Goal: Information Seeking & Learning: Learn about a topic

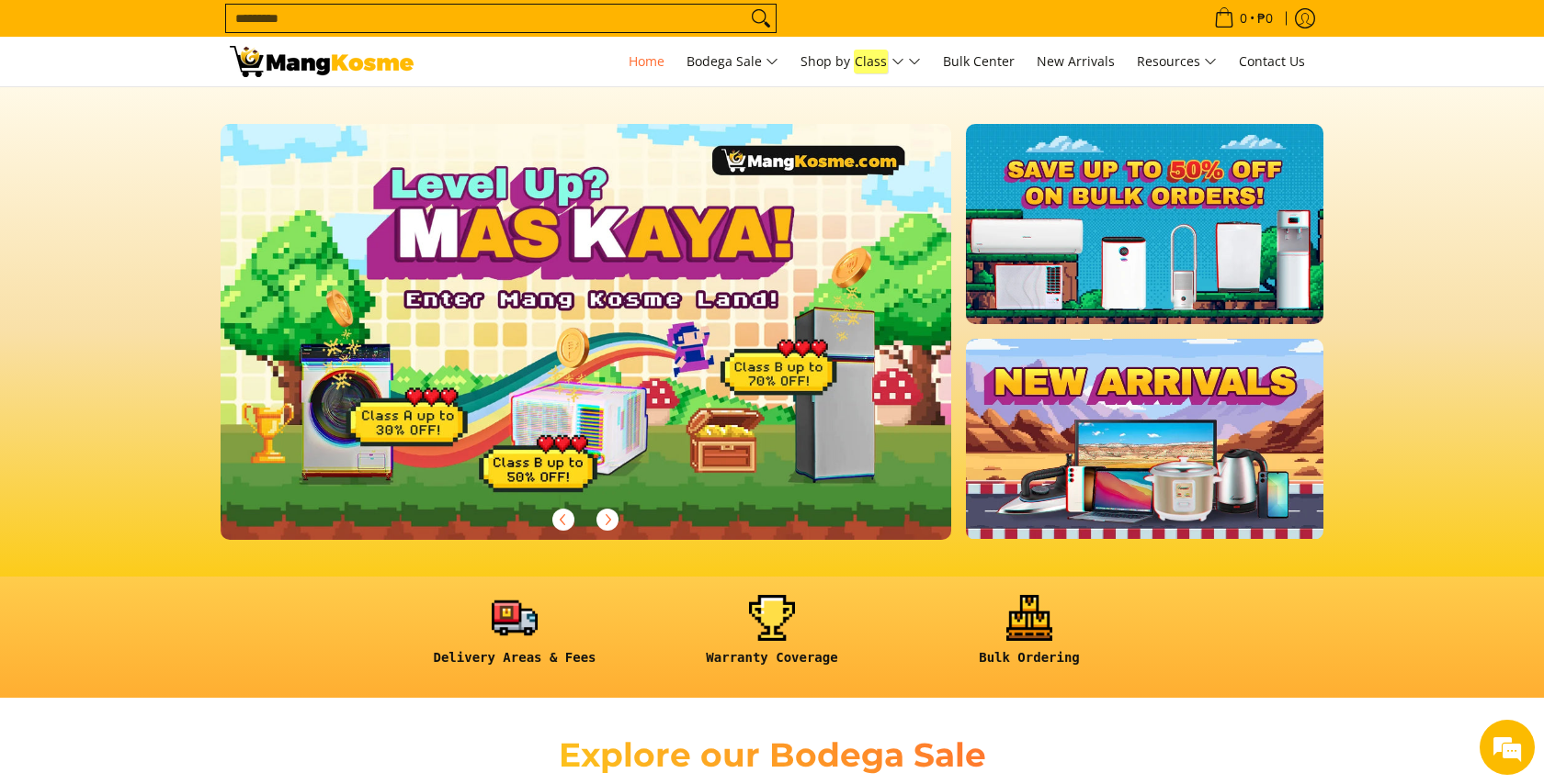
click at [680, 7] on input "Search..." at bounding box center [486, 19] width 520 height 28
type input "*******"
click at [747, 5] on button "Search" at bounding box center [761, 19] width 29 height 28
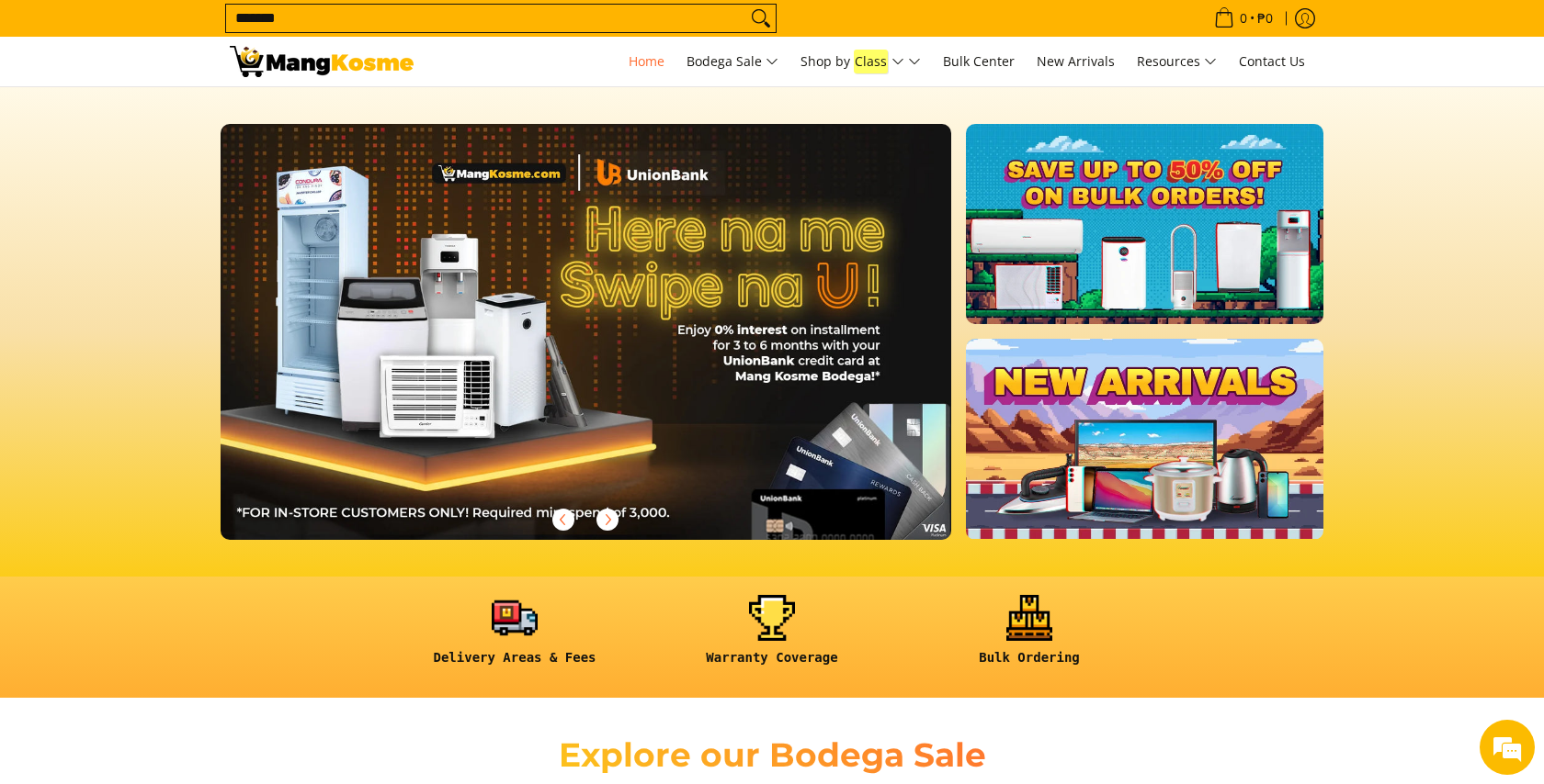
scroll to position [0, 731]
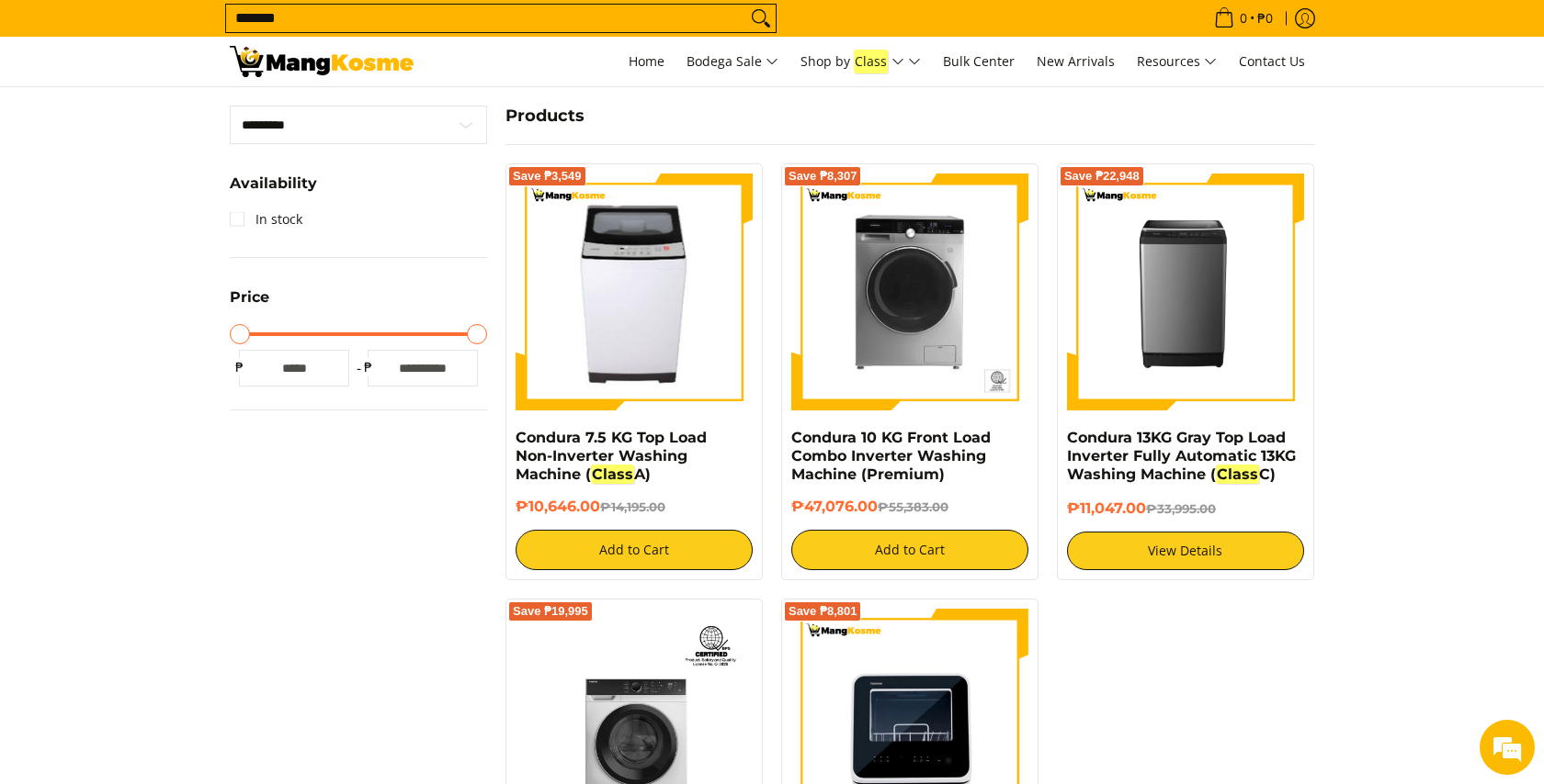
scroll to position [427, 0]
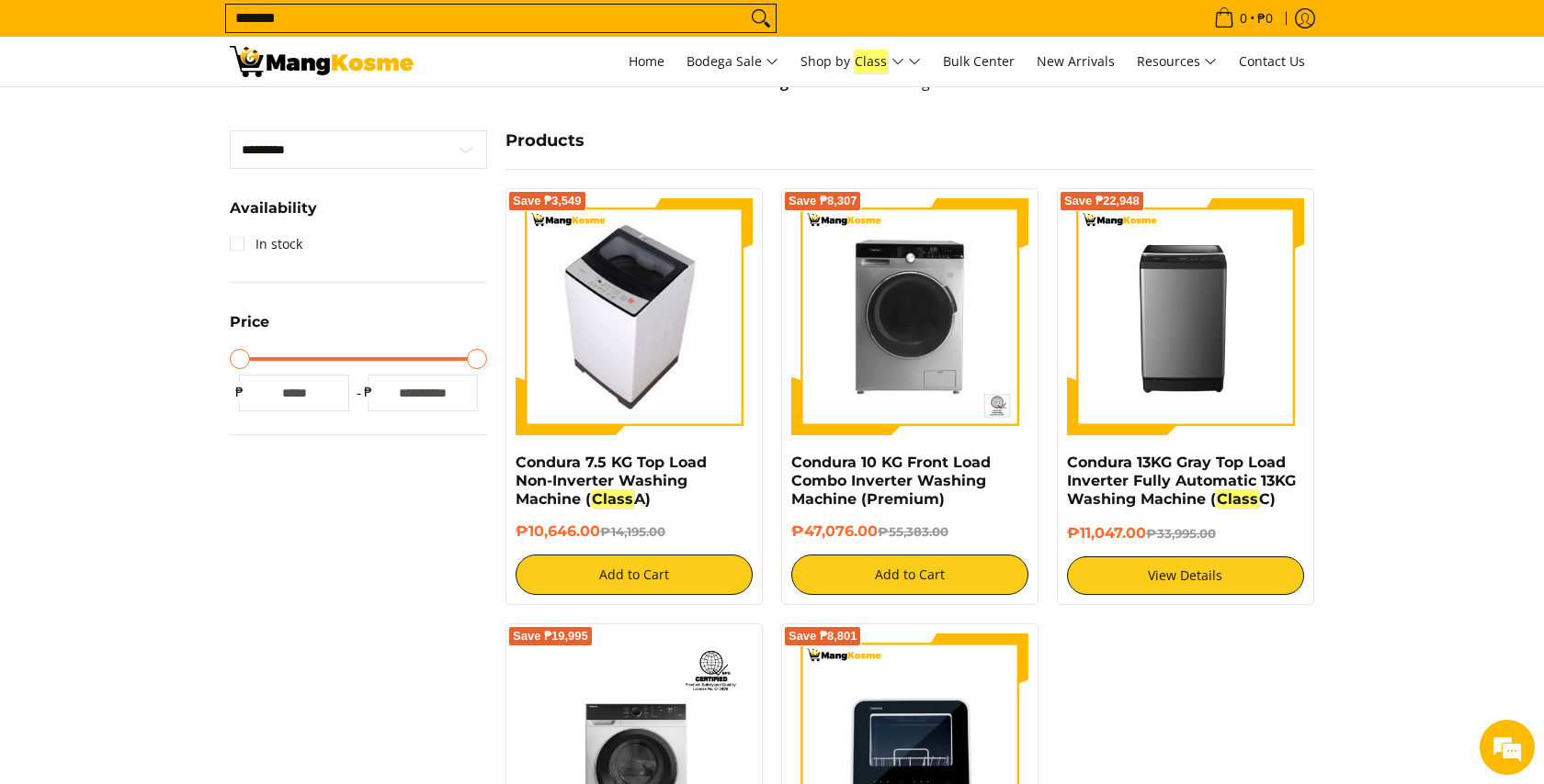
click at [638, 331] on img at bounding box center [634, 317] width 211 height 237
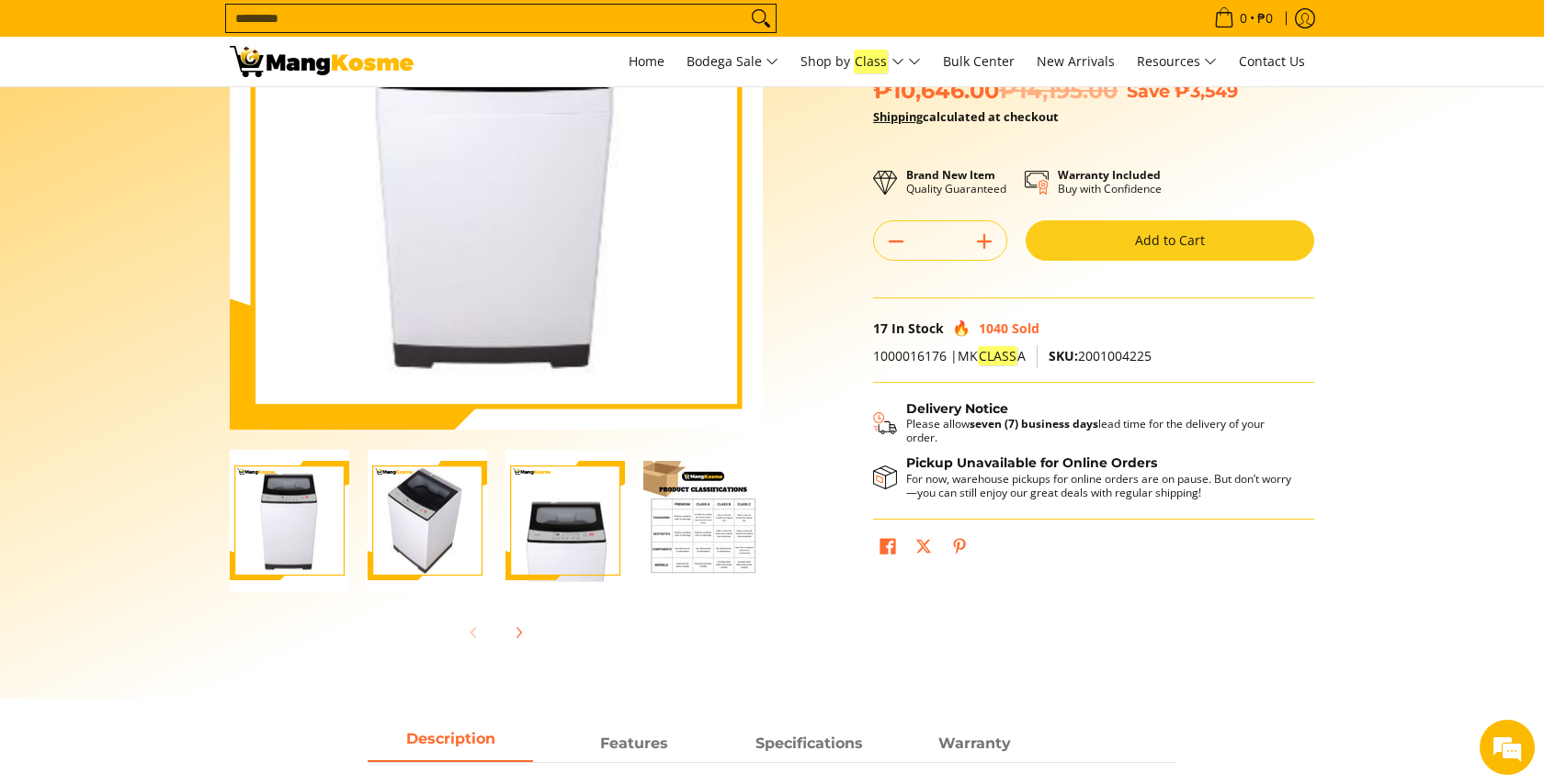
scroll to position [228, 0]
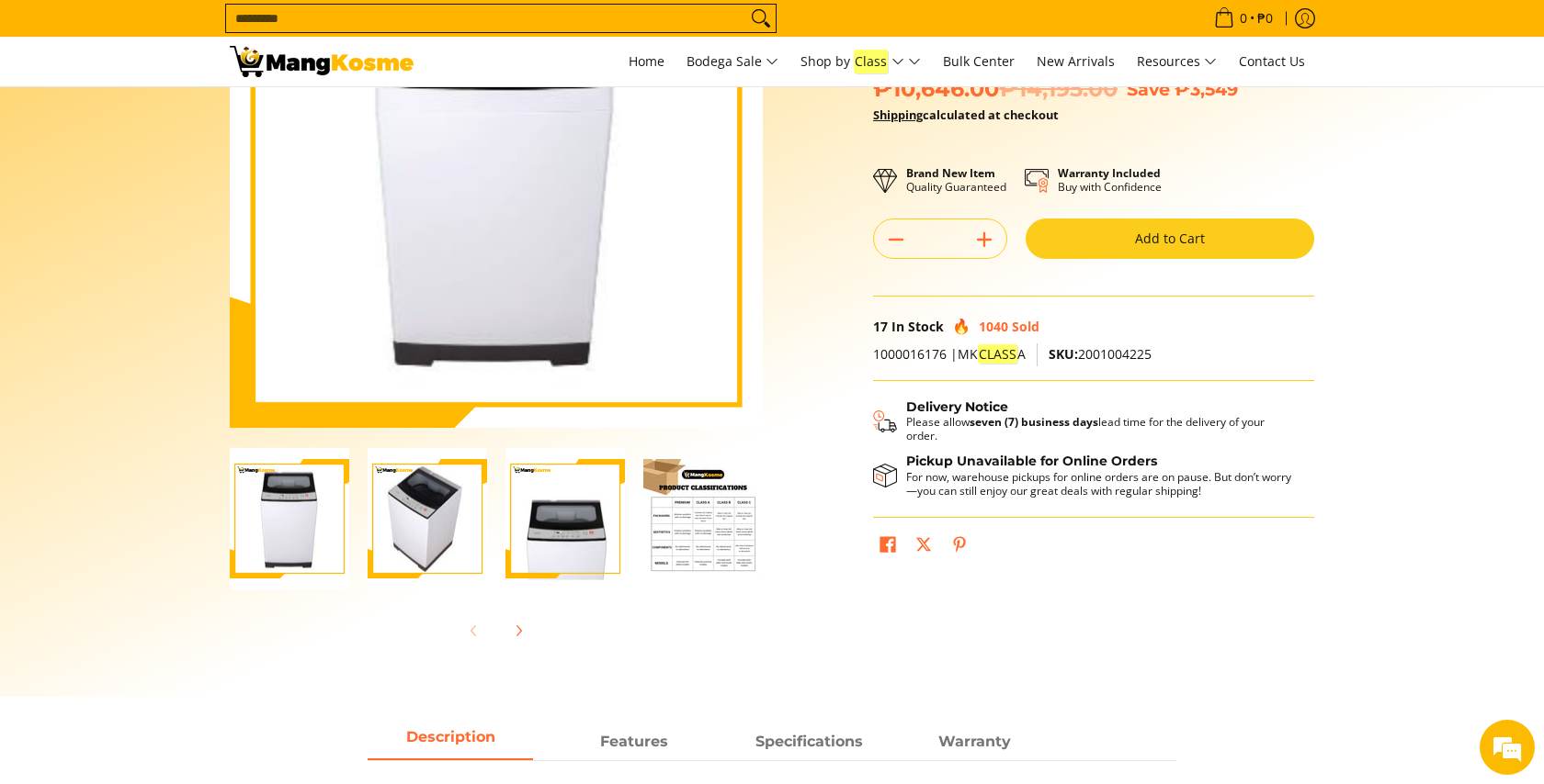
click at [688, 531] on img "Condura 7.5 KG Top Load Non-Inverter Washing Machine (Class A)-4" at bounding box center [704, 519] width 120 height 120
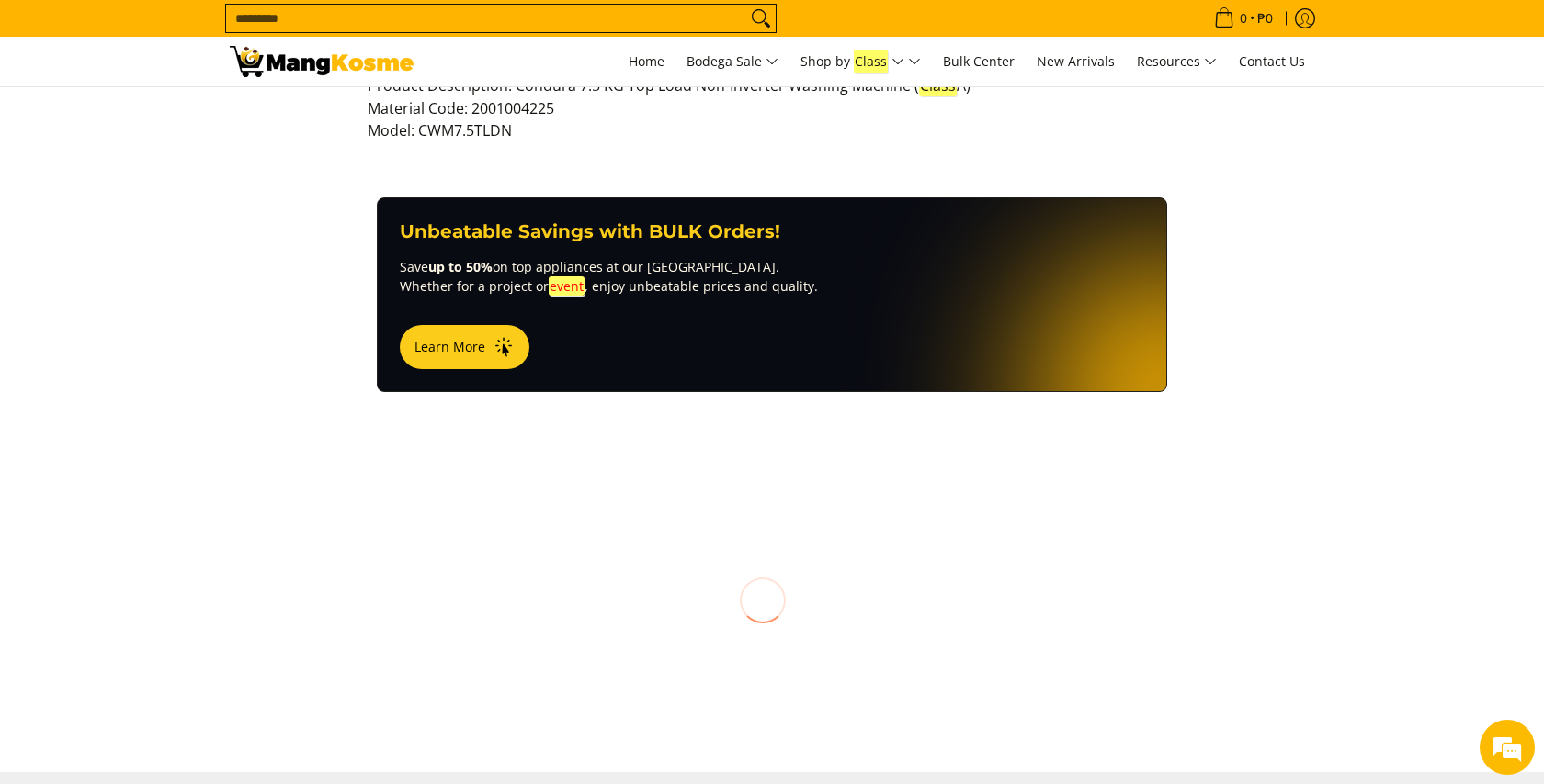
scroll to position [1150, 0]
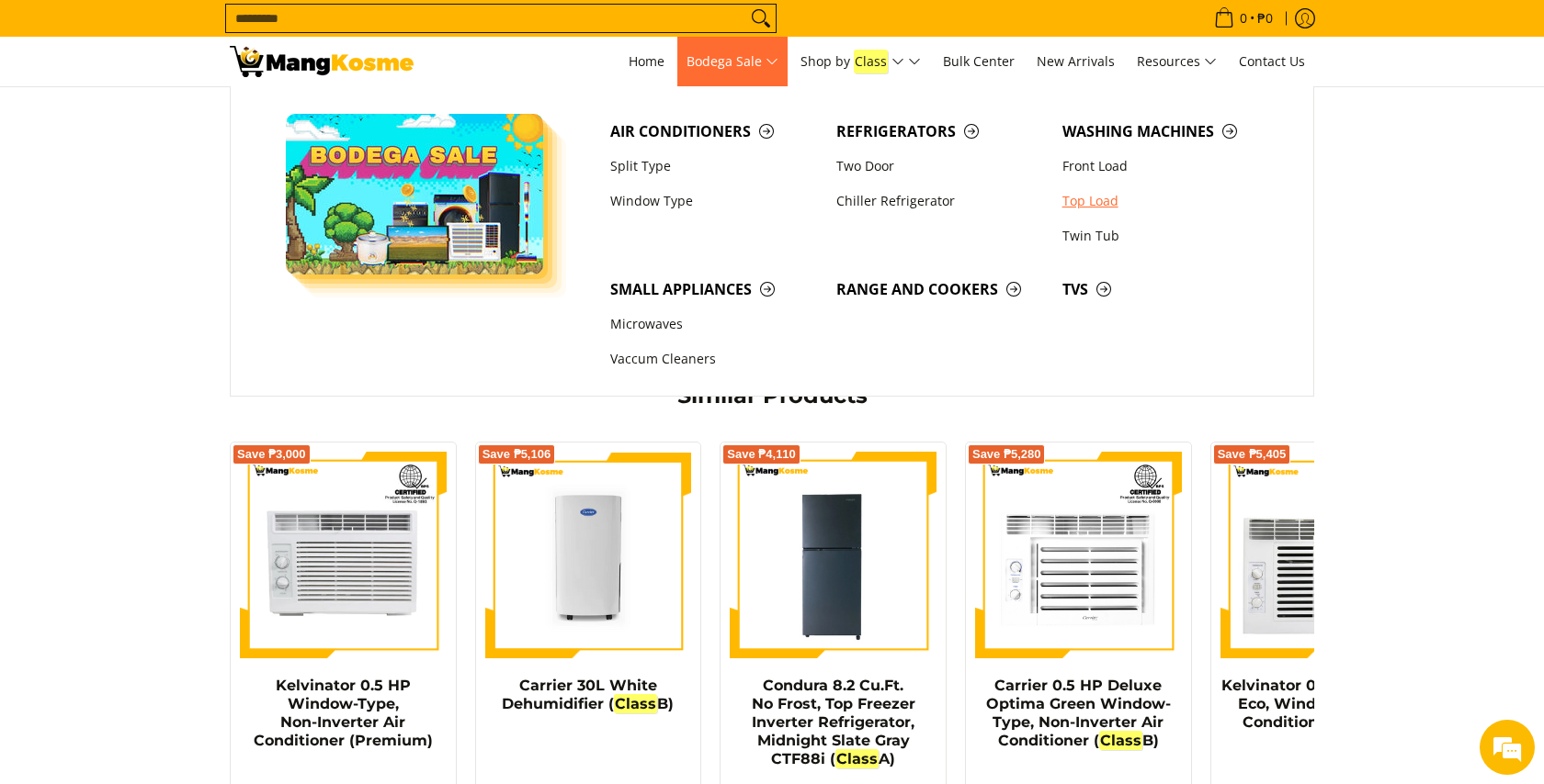
click at [1099, 203] on link "Top Load" at bounding box center [1166, 200] width 227 height 35
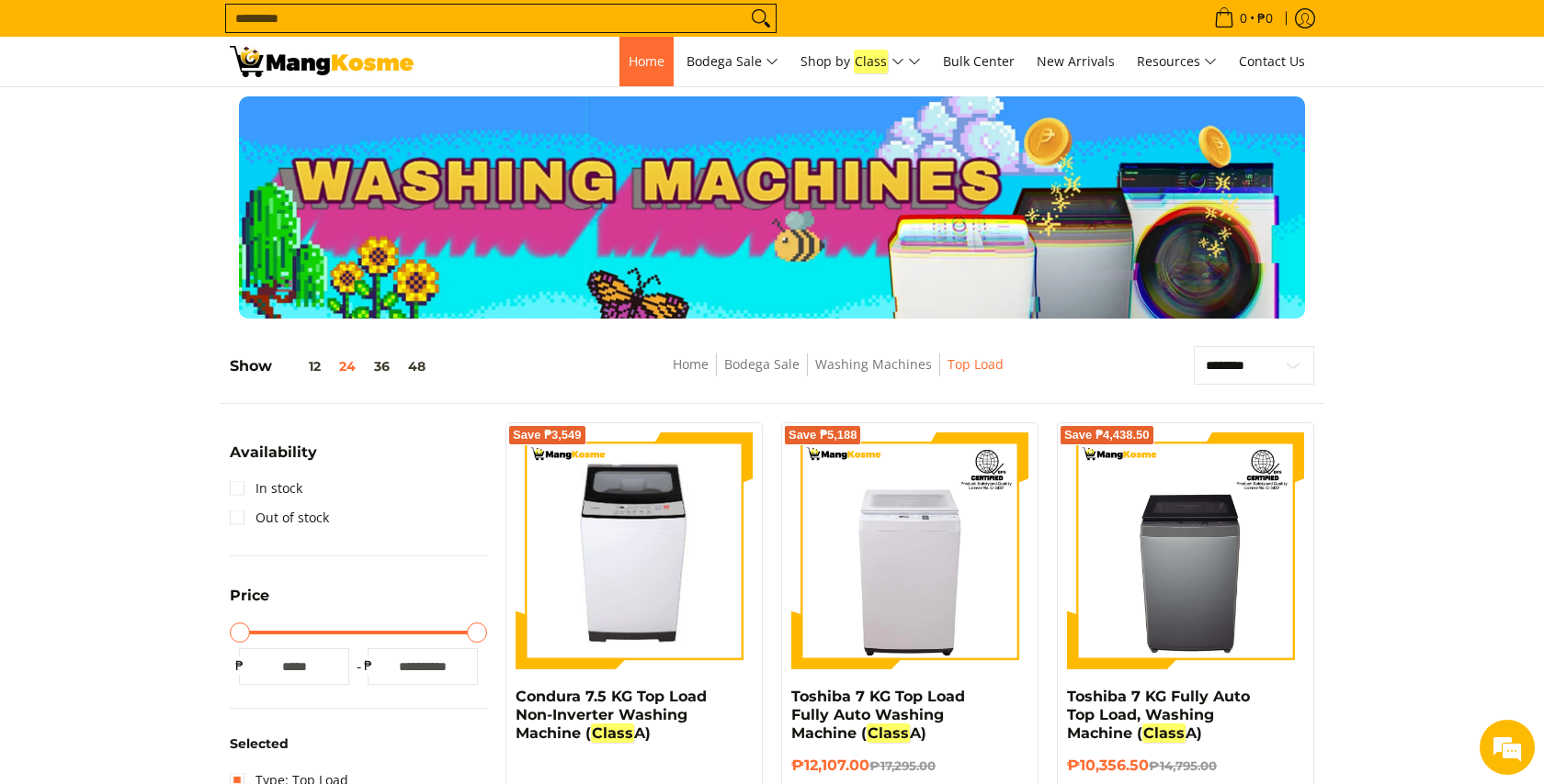
click at [656, 64] on span "Home" at bounding box center [647, 60] width 36 height 17
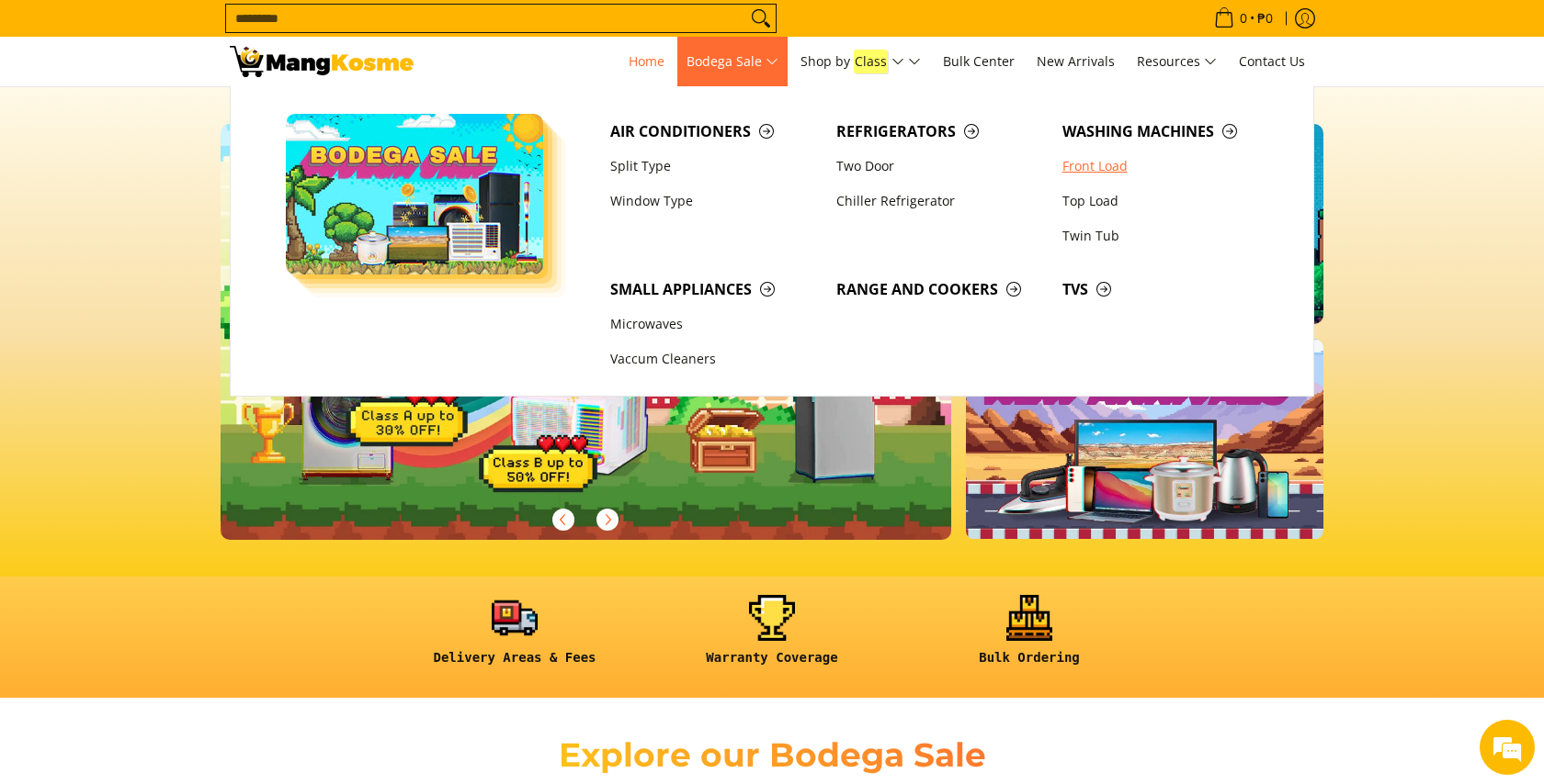
click at [1110, 164] on link "Front Load" at bounding box center [1166, 166] width 227 height 35
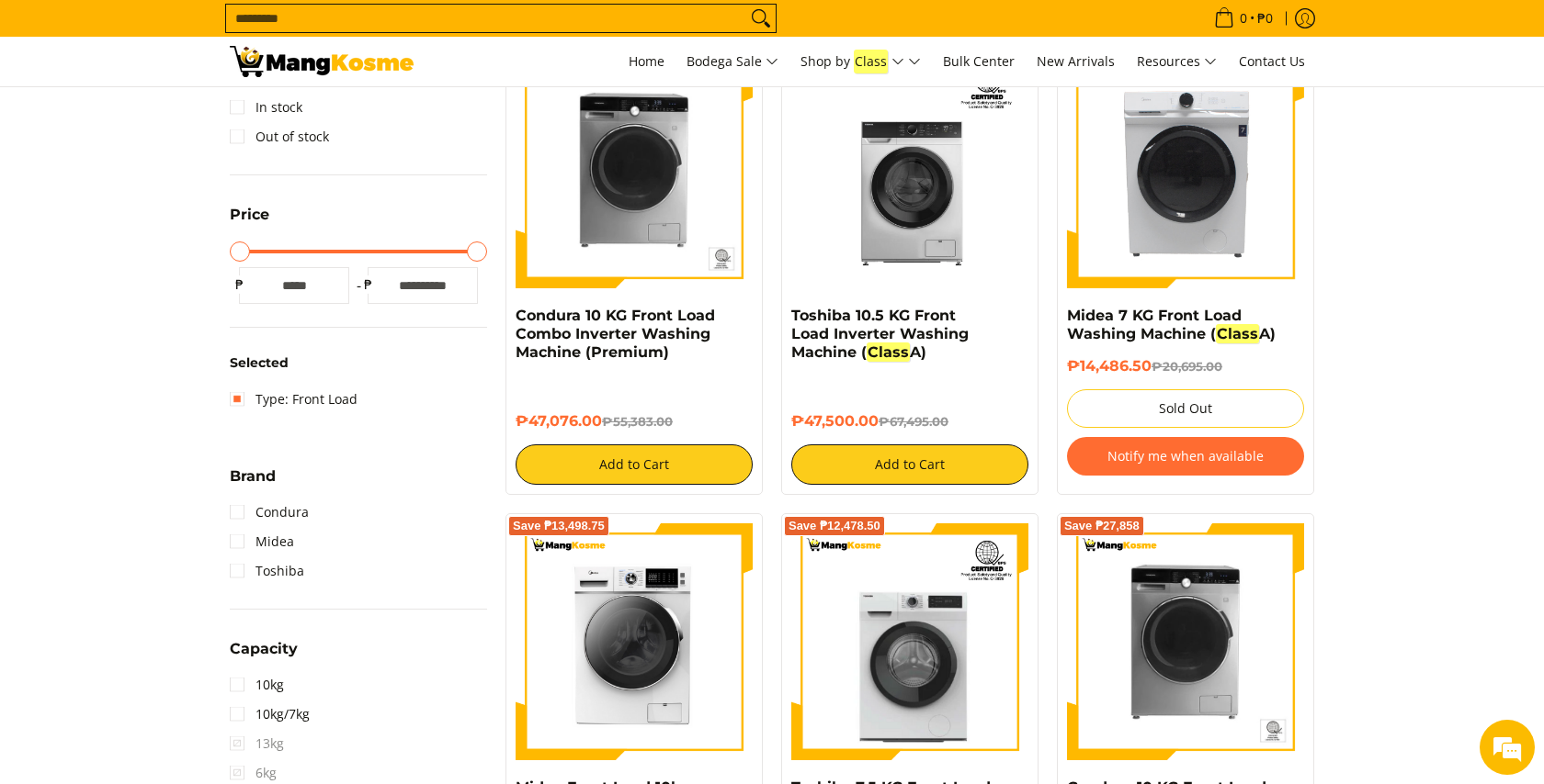
scroll to position [265, 0]
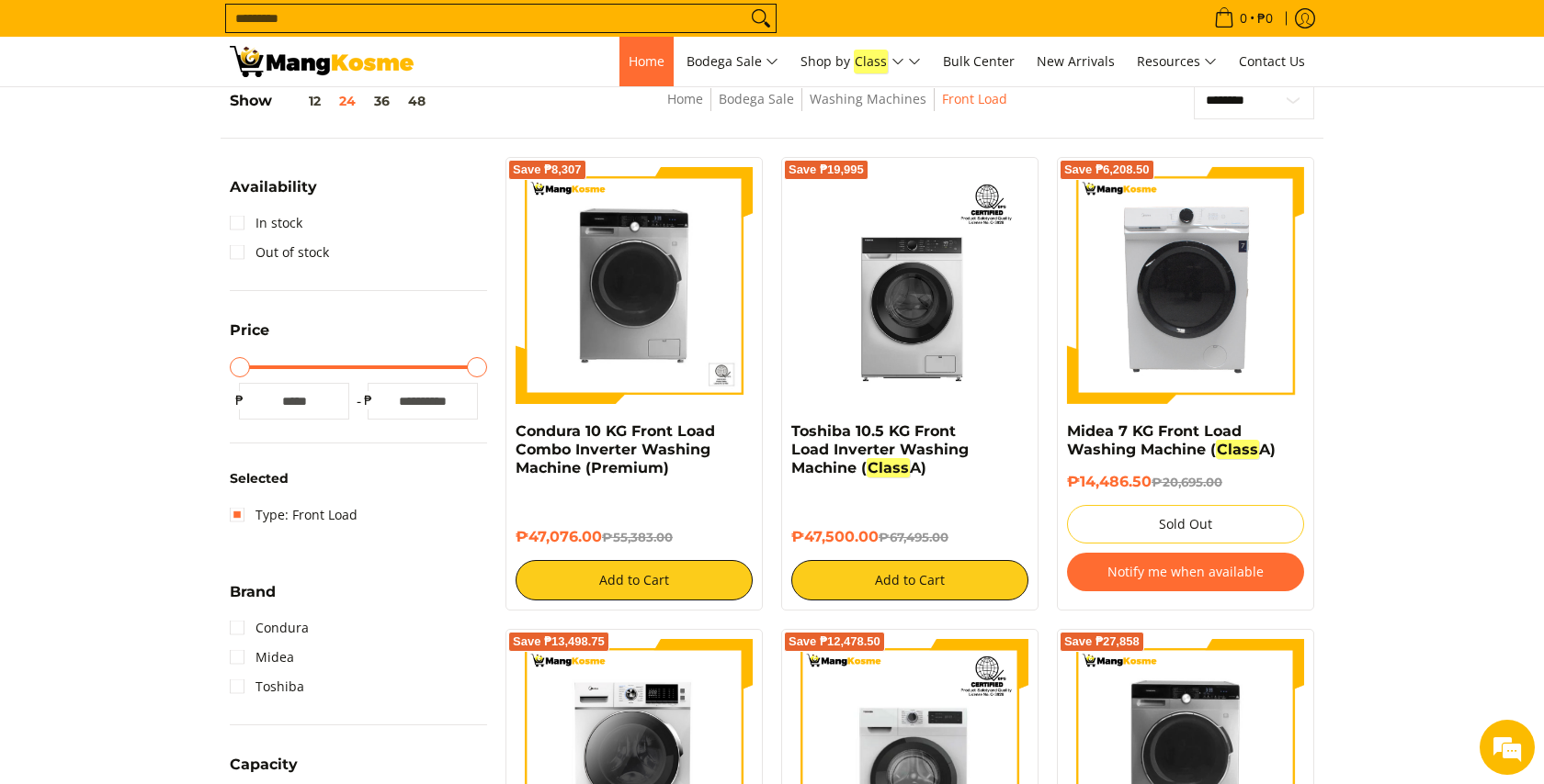
click at [633, 67] on span "Home" at bounding box center [647, 60] width 36 height 17
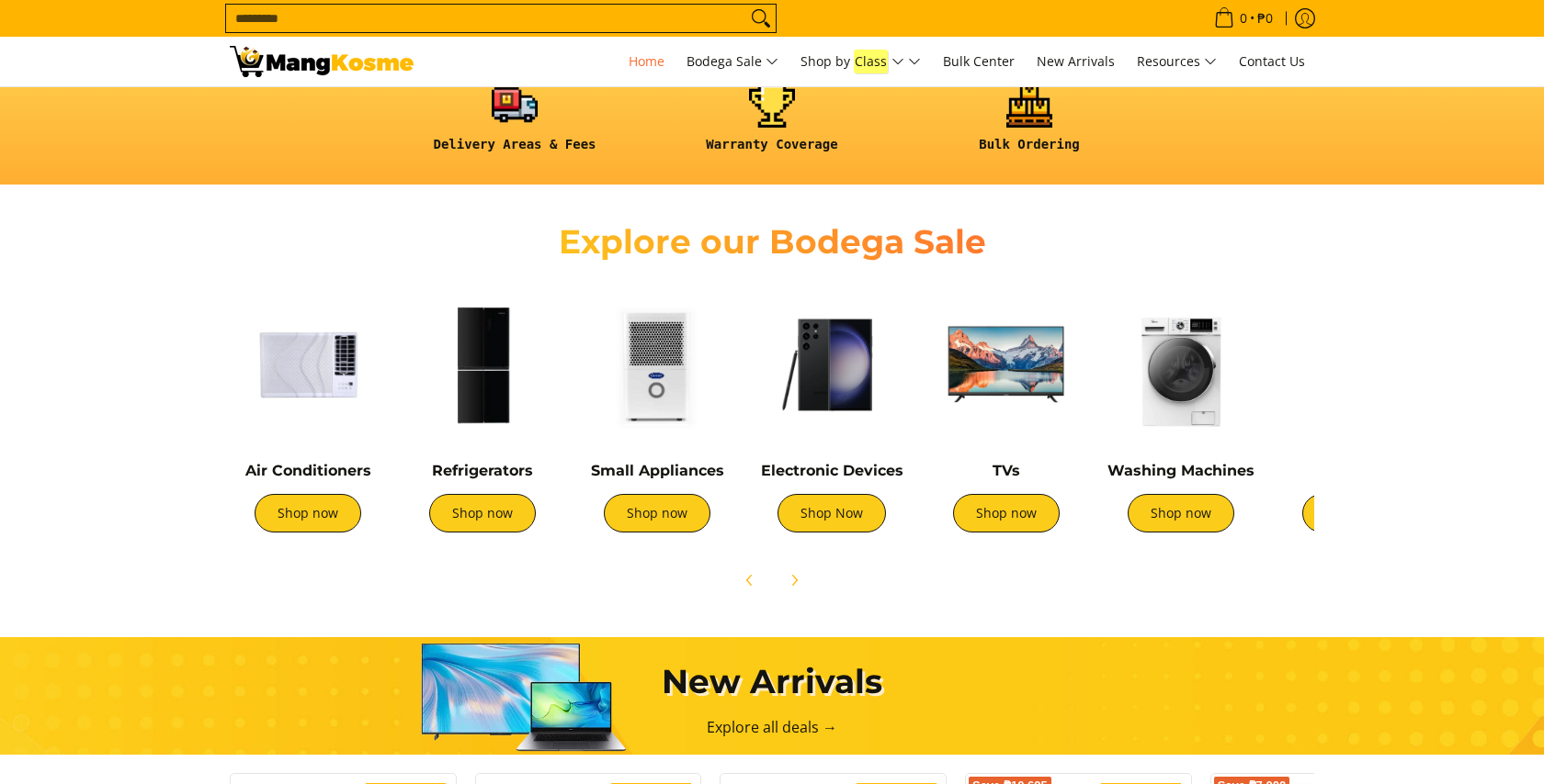
scroll to position [520, 0]
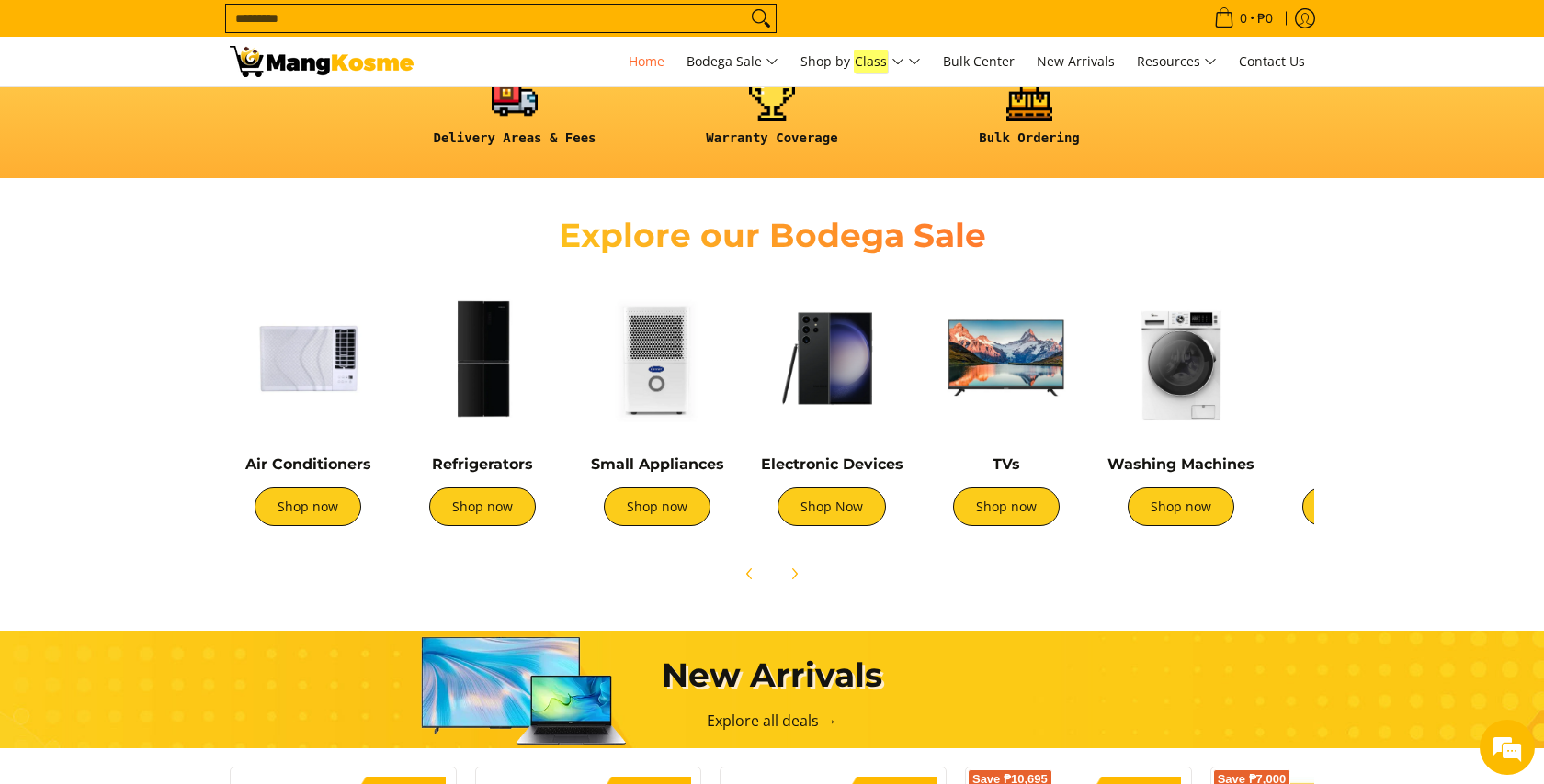
click at [603, 23] on input "Search..." at bounding box center [486, 19] width 520 height 28
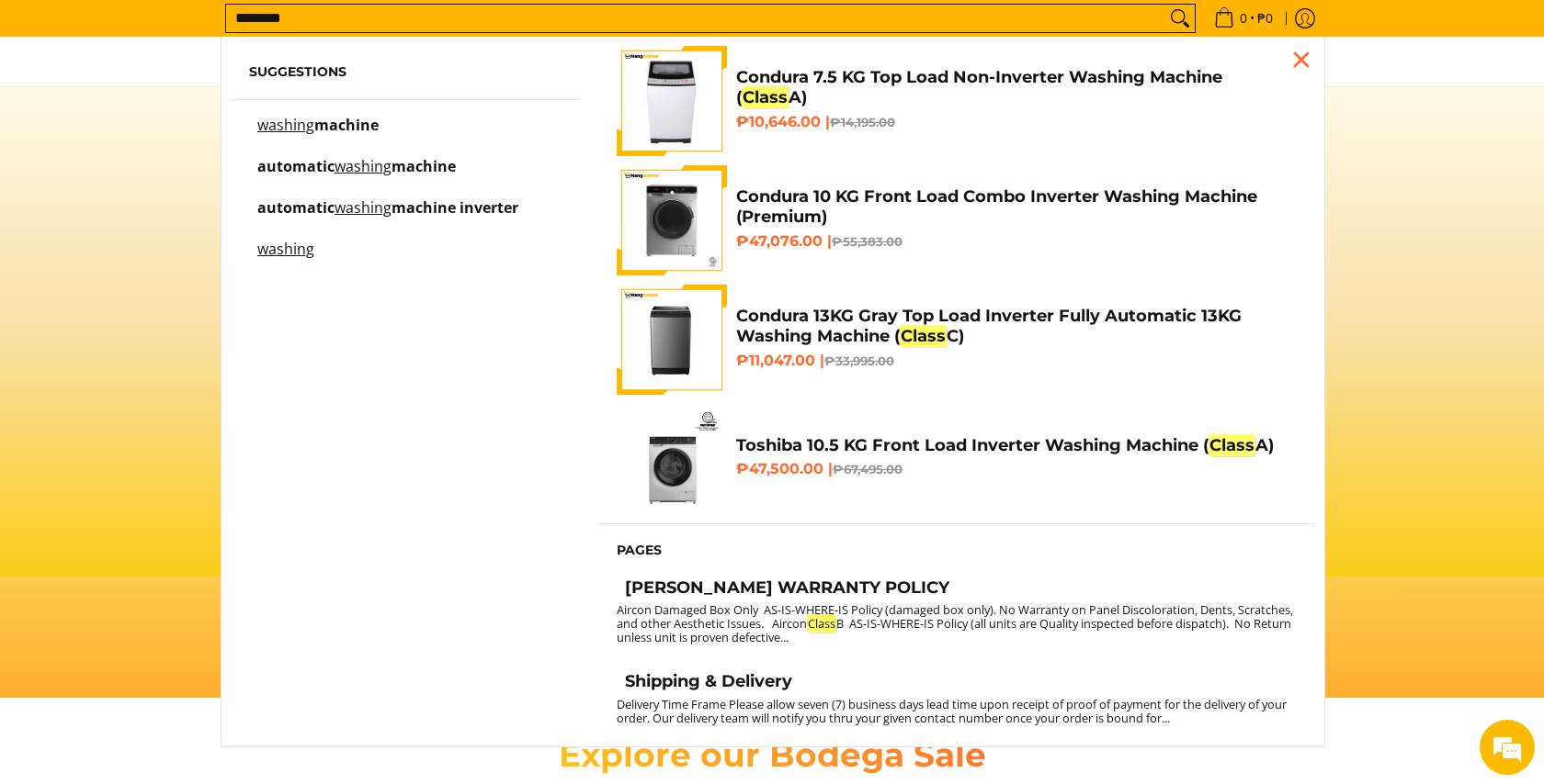
scroll to position [0, 731]
type input "*******"
click at [404, 161] on span "machine" at bounding box center [423, 167] width 64 height 20
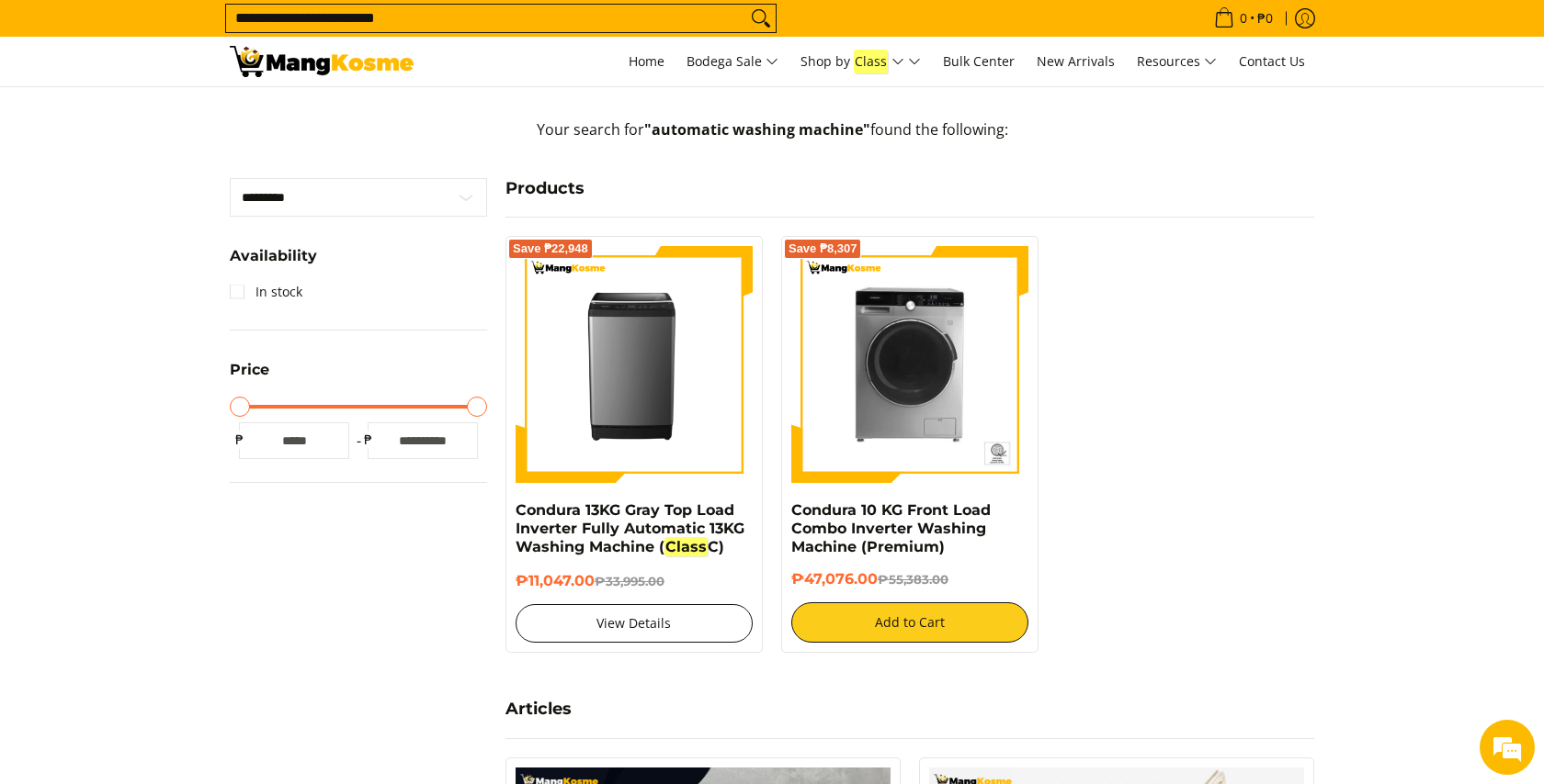
click at [666, 616] on link "View Details" at bounding box center [635, 623] width 238 height 39
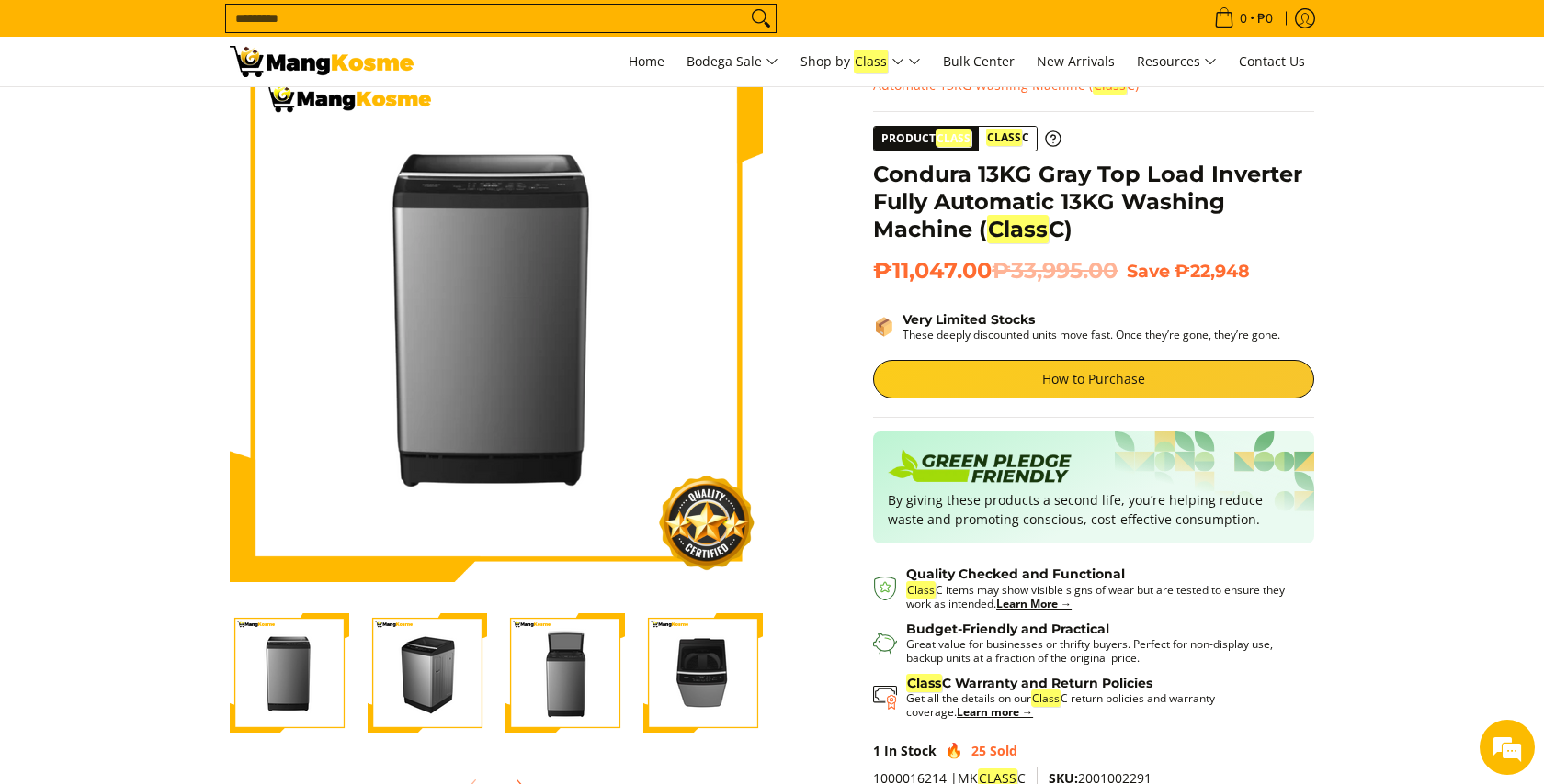
scroll to position [76, 0]
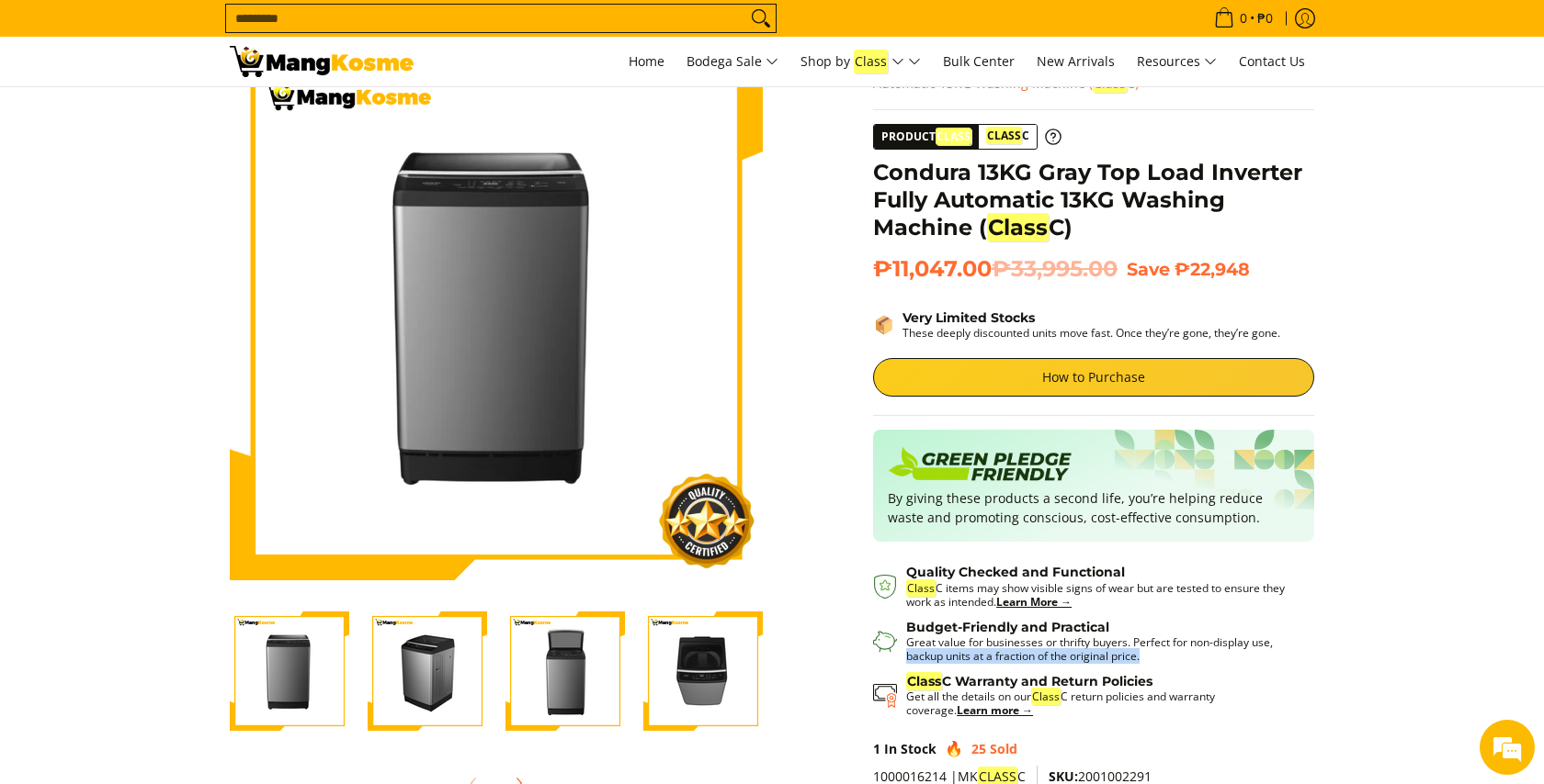
drag, startPoint x: 908, startPoint y: 656, endPoint x: 1143, endPoint y: 655, distance: 235.0
click at [1143, 655] on p "Great value for businesses or thrifty buyers. Perfect for non-display use, back…" at bounding box center [1101, 649] width 389 height 28
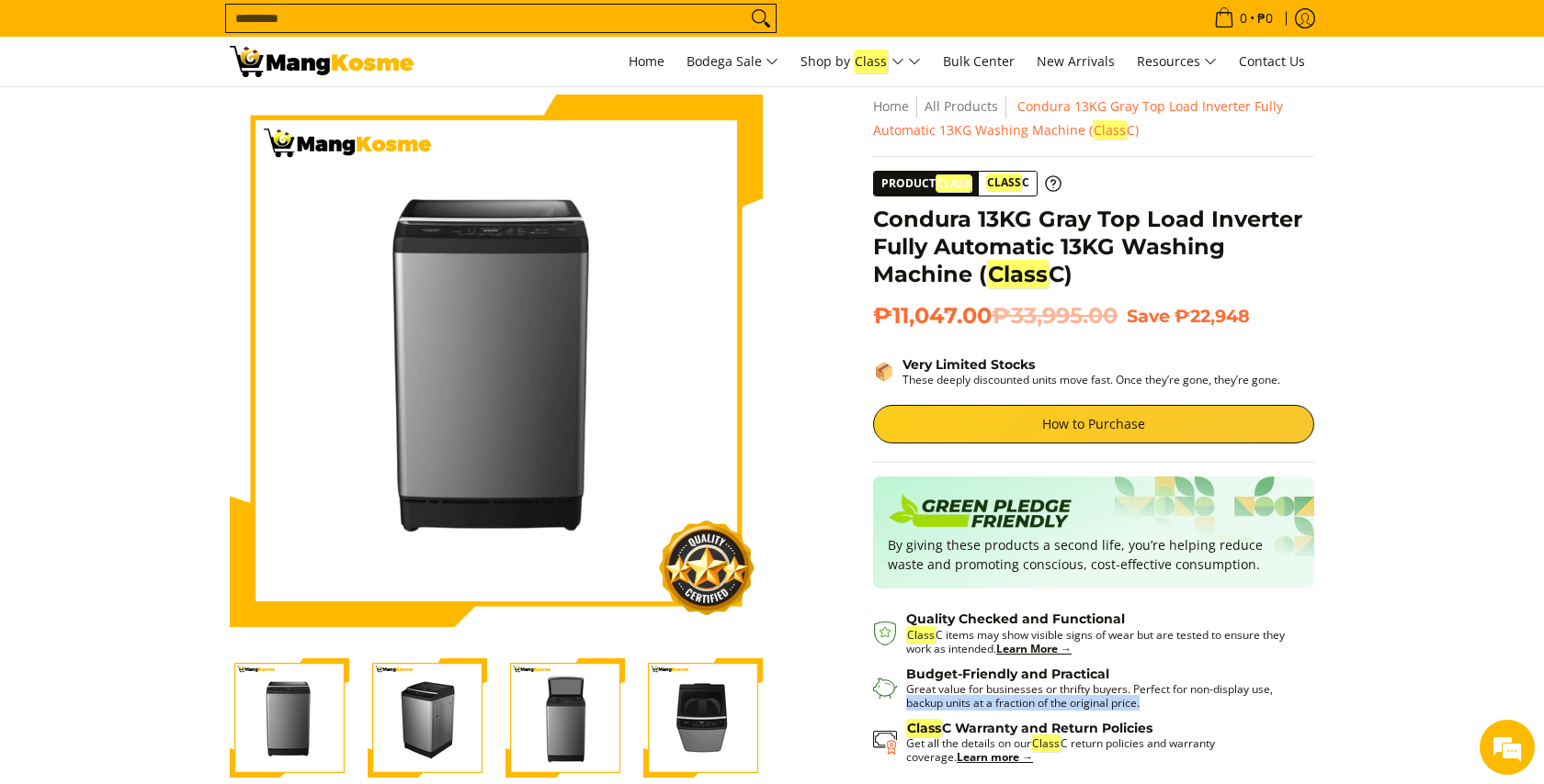
scroll to position [35, 0]
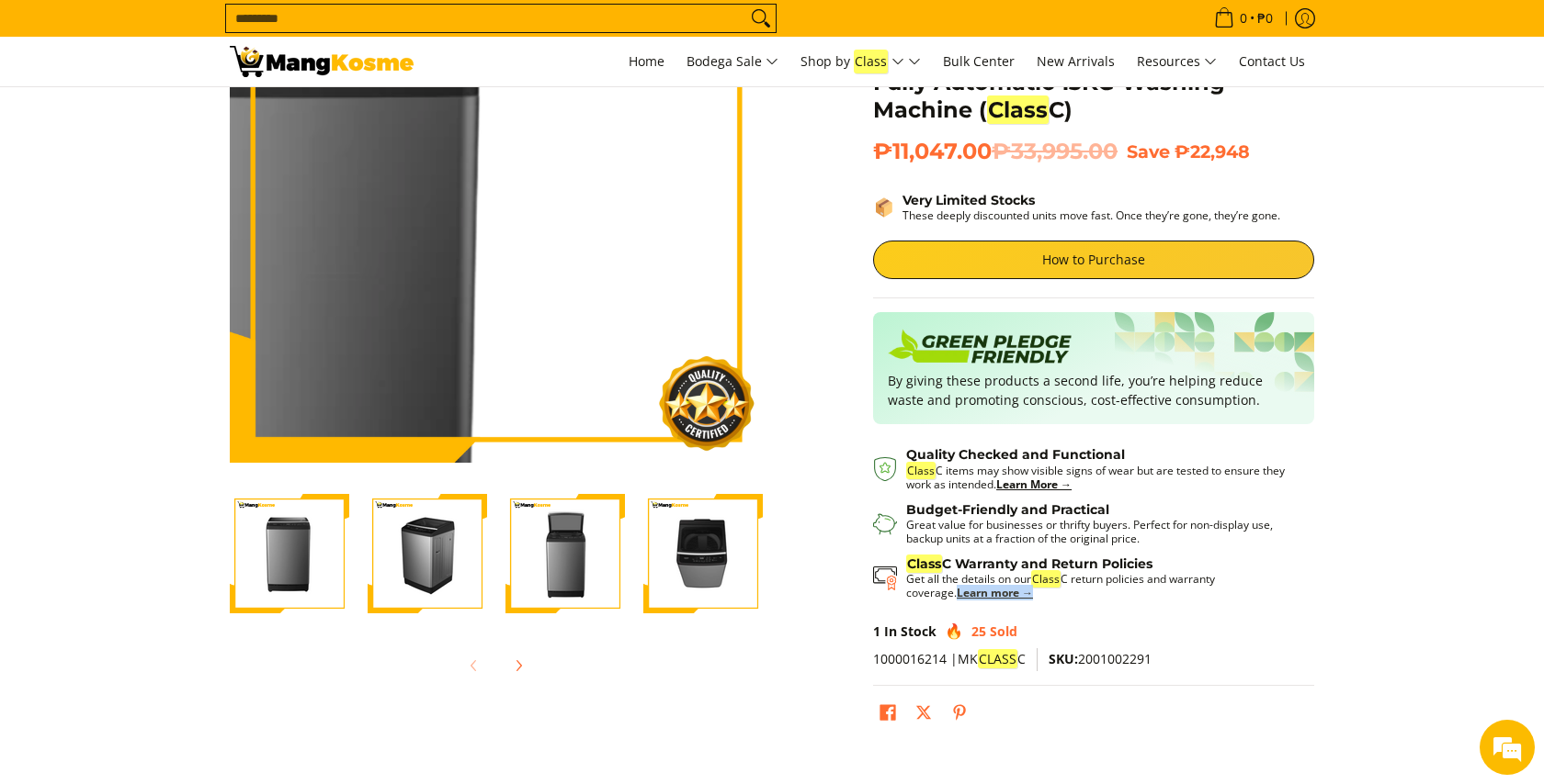
scroll to position [219, 0]
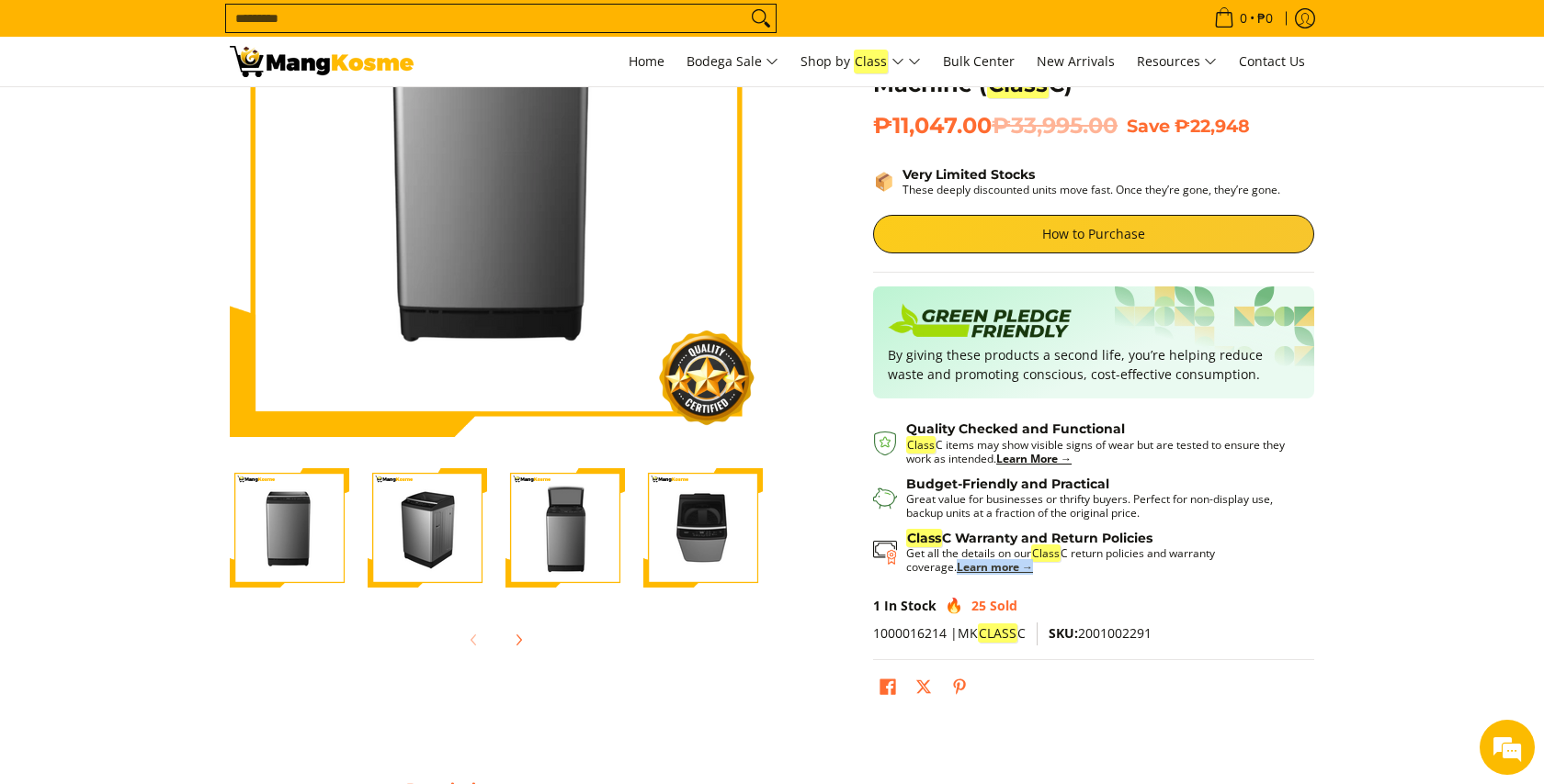
click at [297, 527] on img "Condura 13KG Gray Top Load Inverter Fully Automatic 13KG Washing Machine (Class…" at bounding box center [289, 529] width 120 height 120
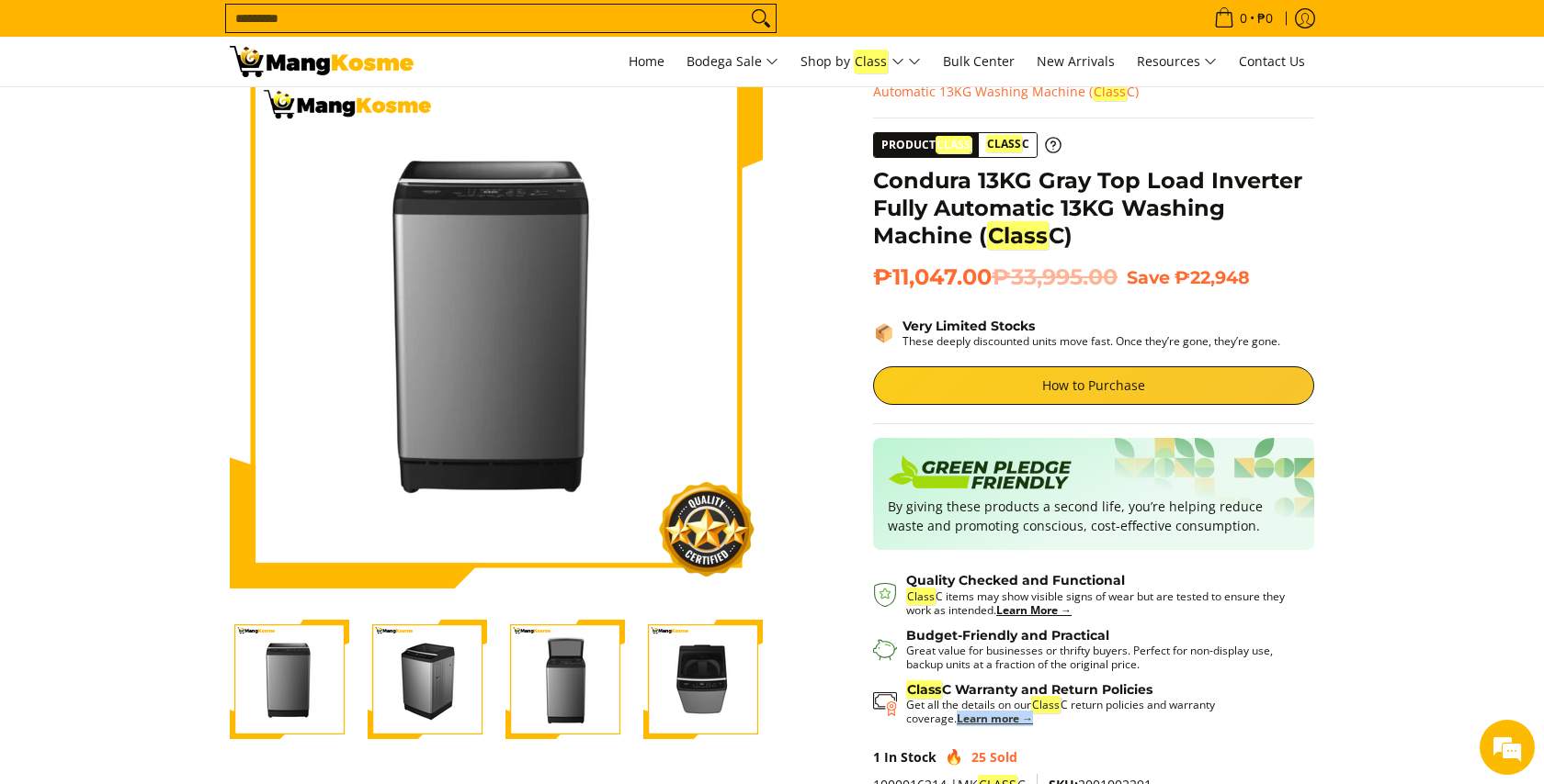
scroll to position [63, 0]
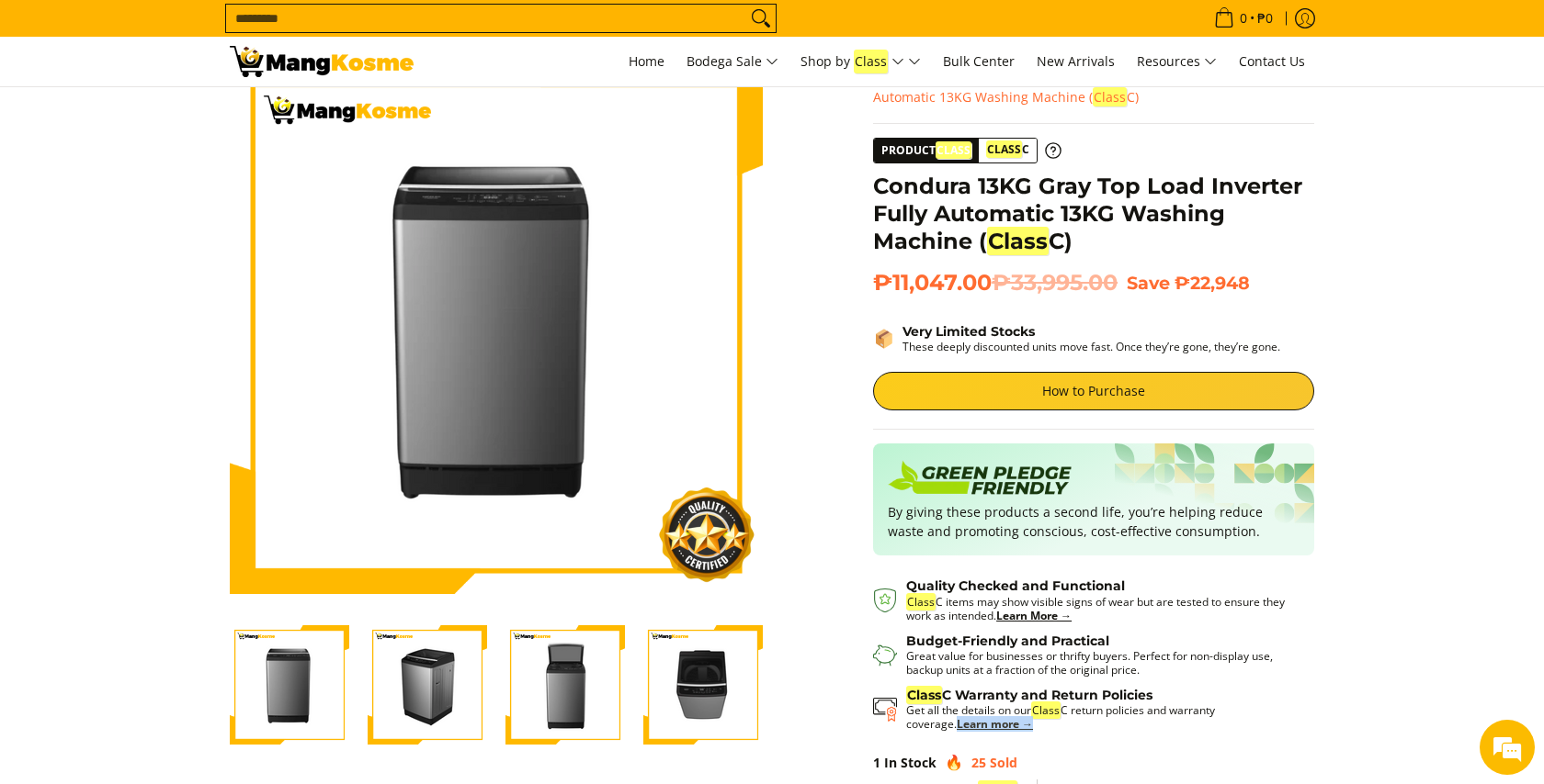
click at [436, 671] on img "Condura 13KG Gray Top Load Inverter Fully Automatic 13KG Washing Machine (Class…" at bounding box center [427, 685] width 120 height 120
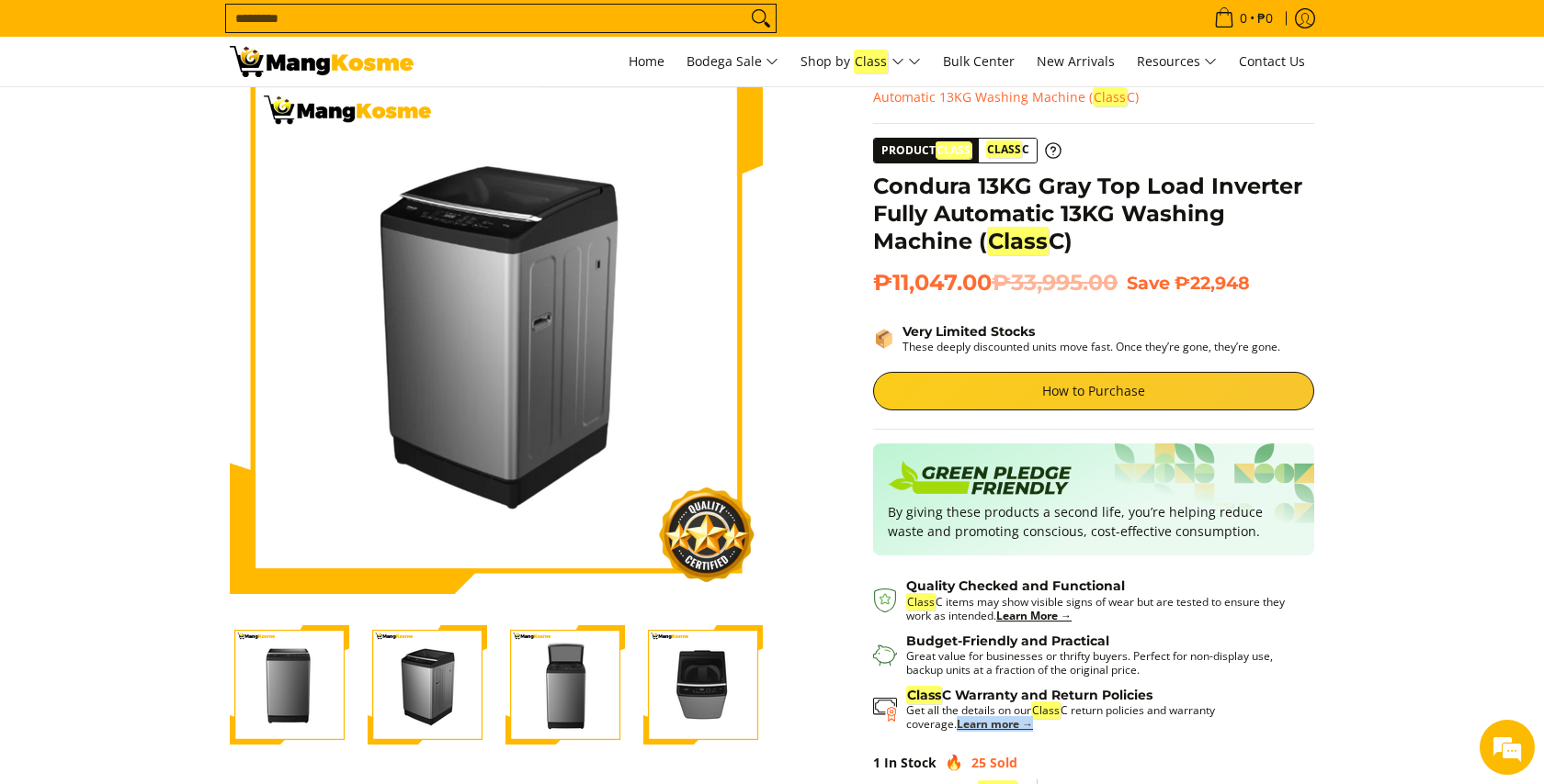
click at [574, 665] on img "Condura 13KG Gray Top Load Inverter Fully Automatic 13KG Washing Machine (Class…" at bounding box center [565, 685] width 120 height 120
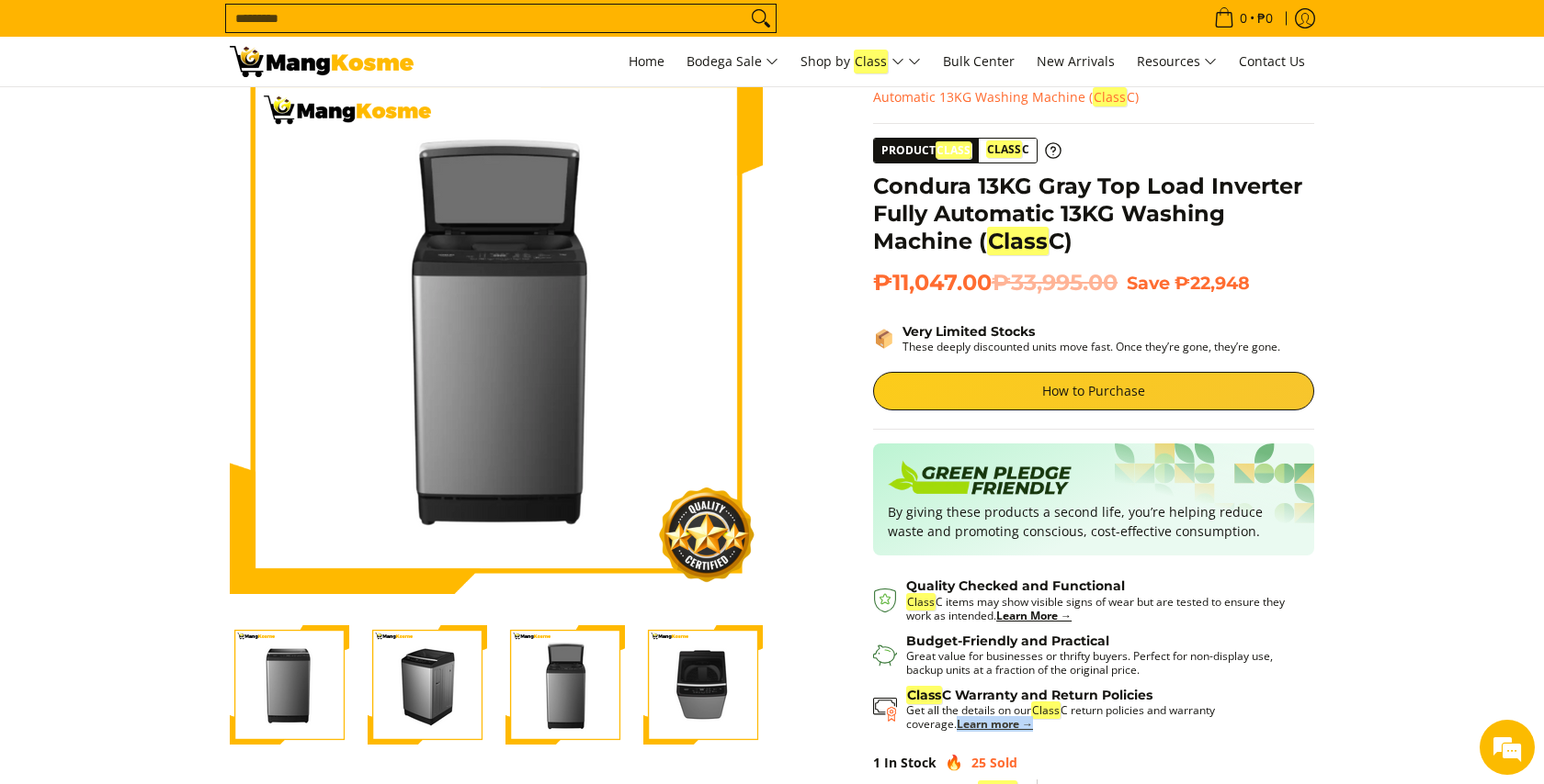
click at [720, 655] on img "Condura 13KG Gray Top Load Inverter Fully Automatic 13KG Washing Machine (Class…" at bounding box center [704, 685] width 120 height 120
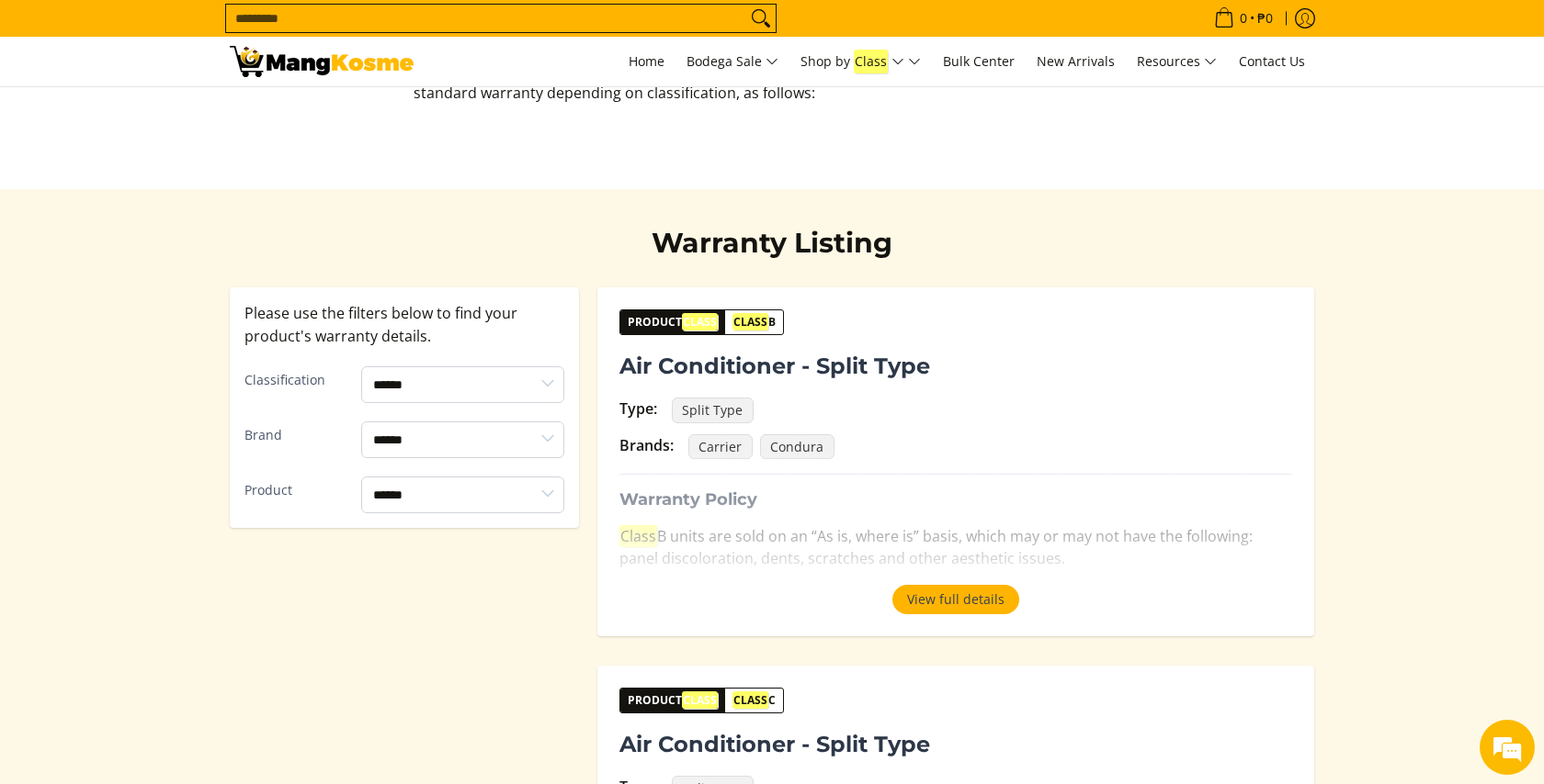
scroll to position [254, 0]
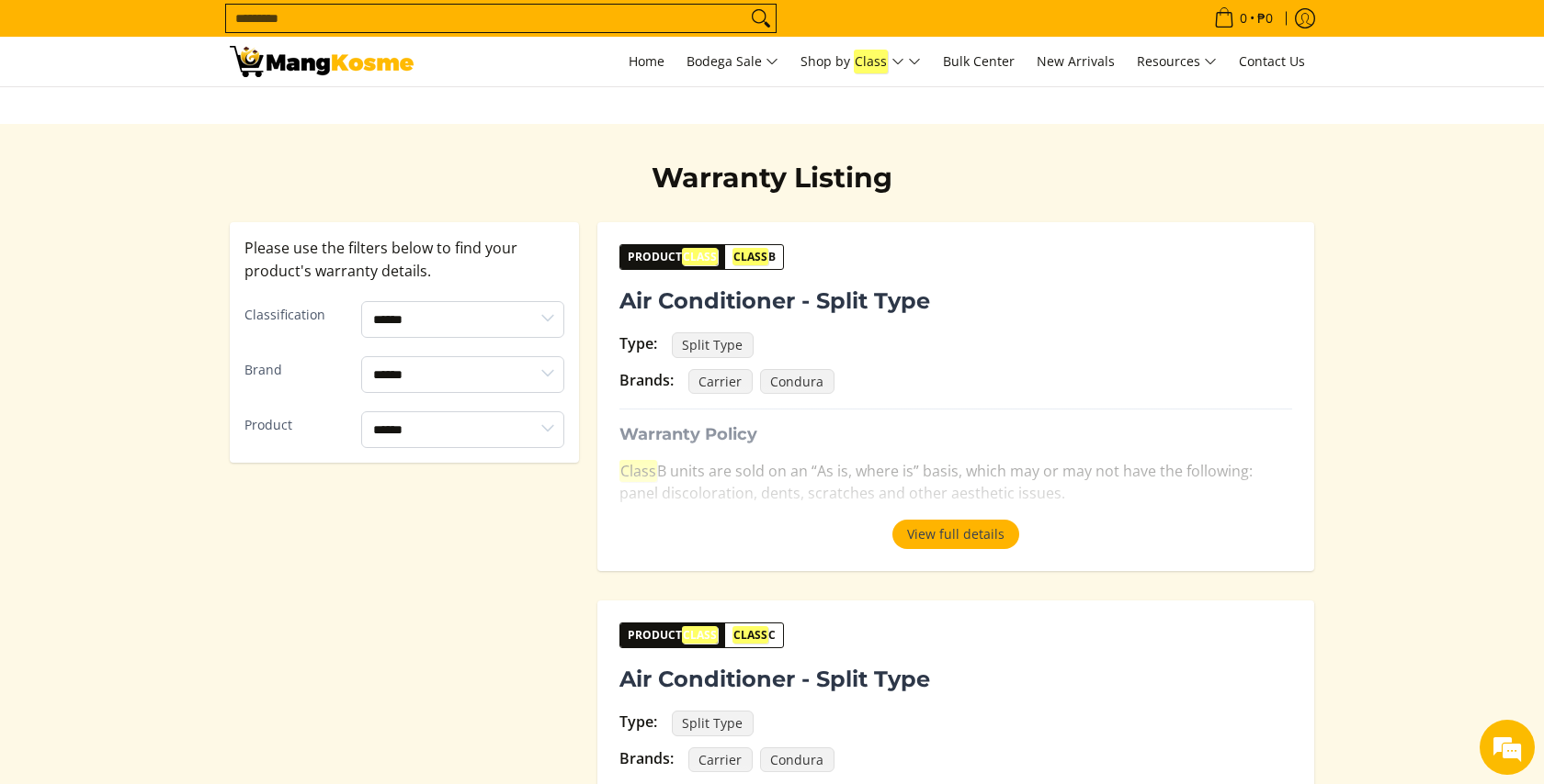
click at [1306, 365] on div "Product Class Class B Air Conditioner - Split Type Type: Split Type Brands: Car…" at bounding box center [956, 397] width 717 height 349
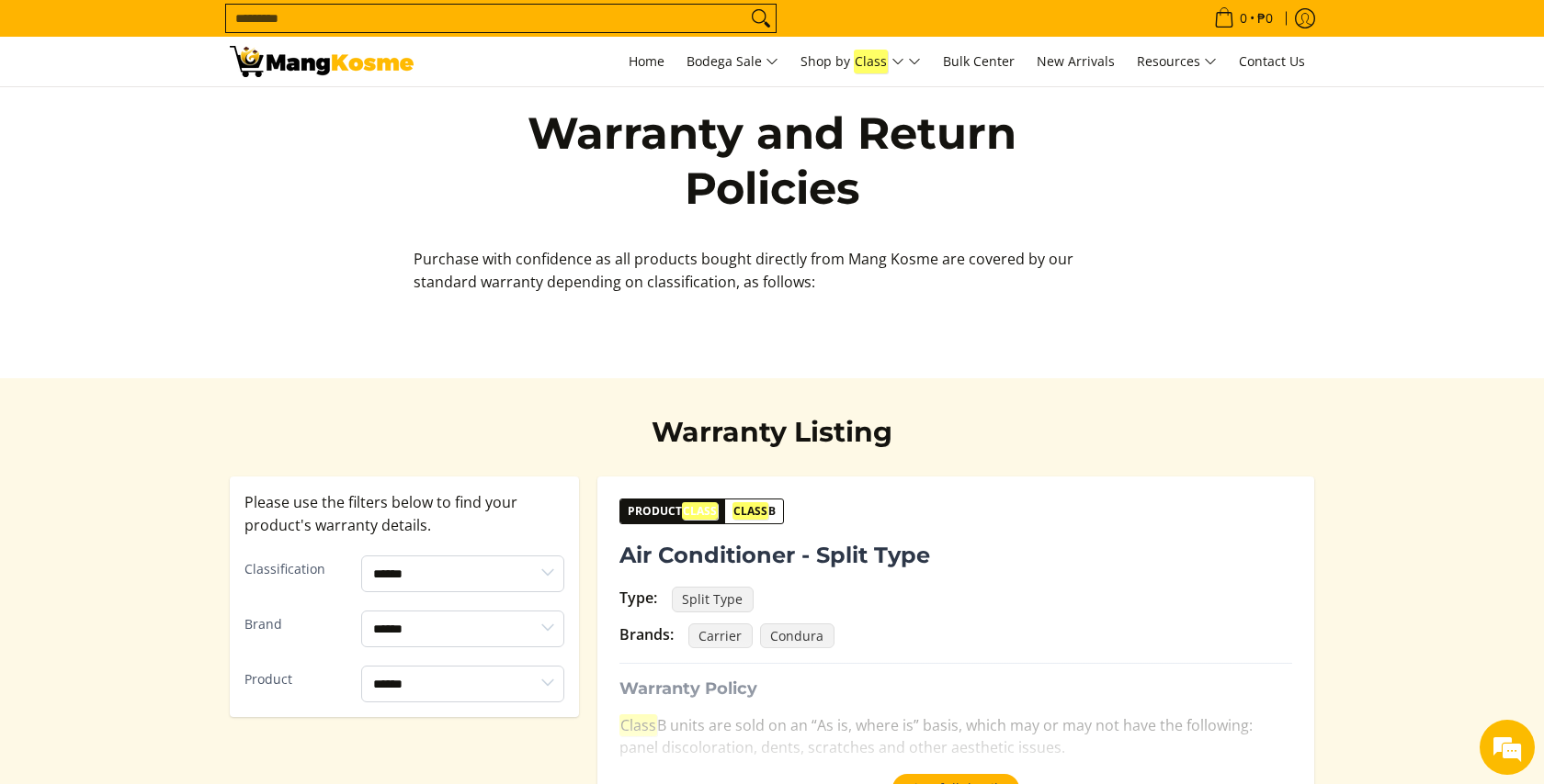
scroll to position [0, 0]
click at [548, 17] on input "Search..." at bounding box center [486, 19] width 520 height 28
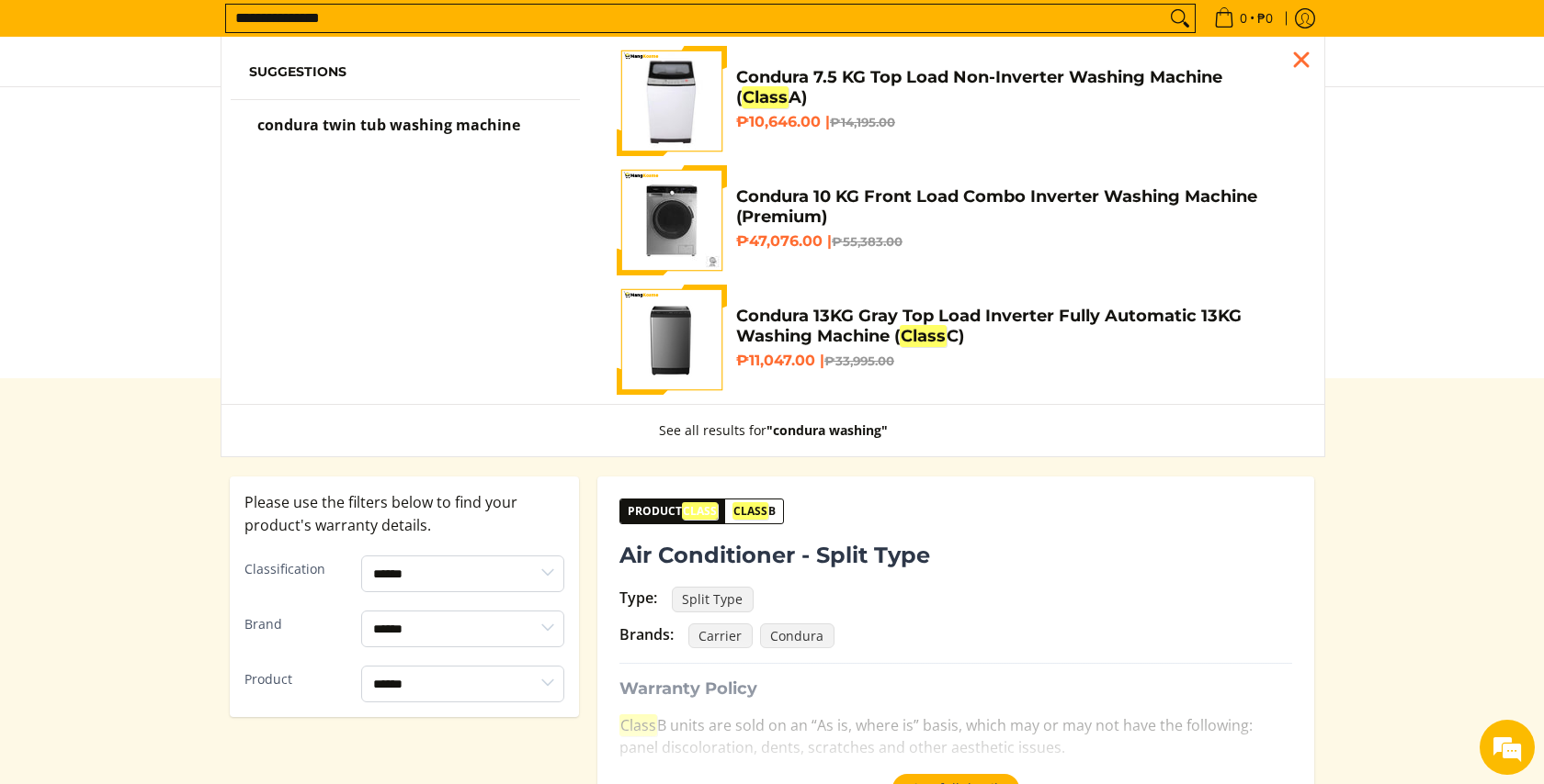
type input "**********"
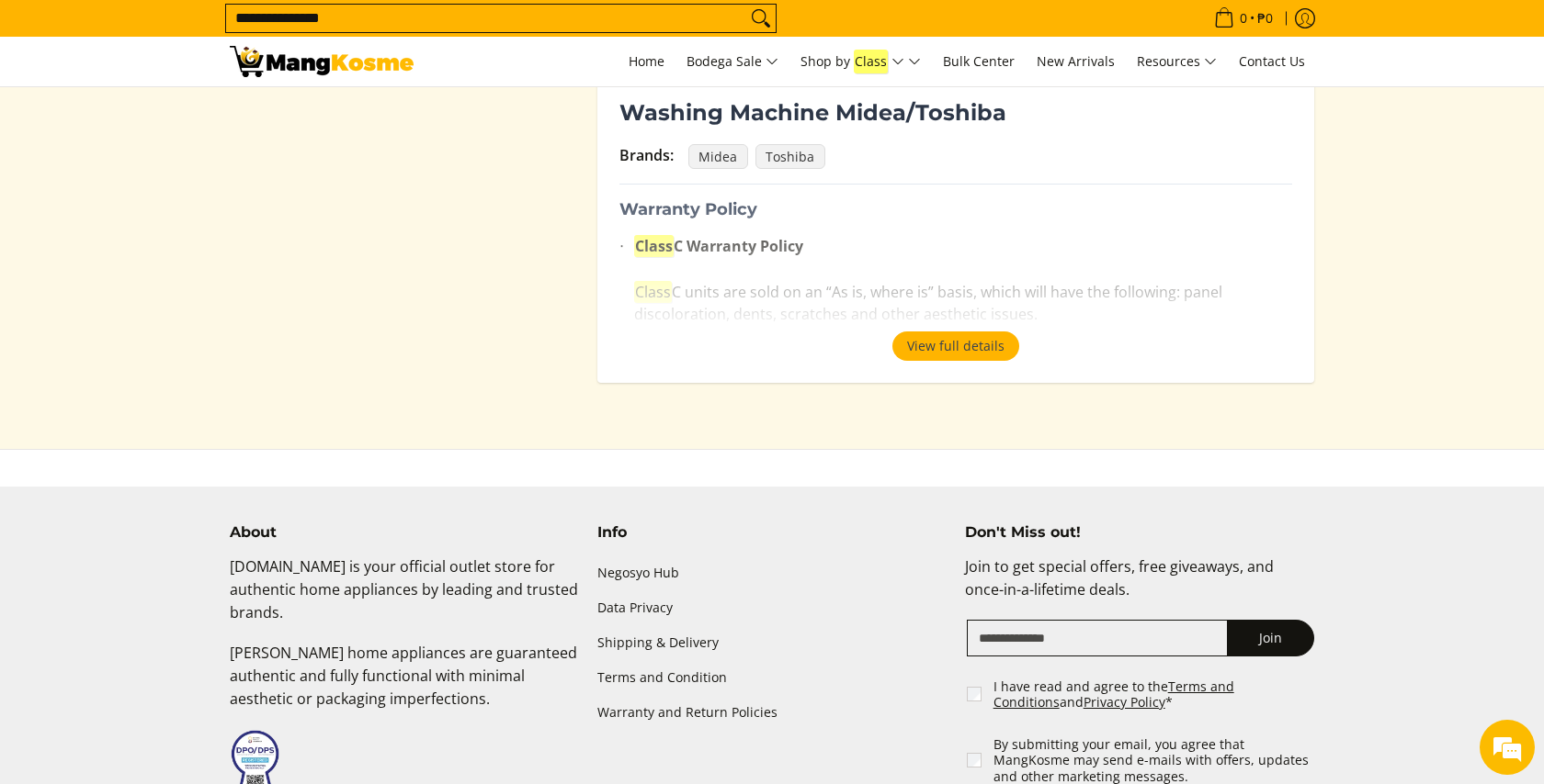
scroll to position [3731, 0]
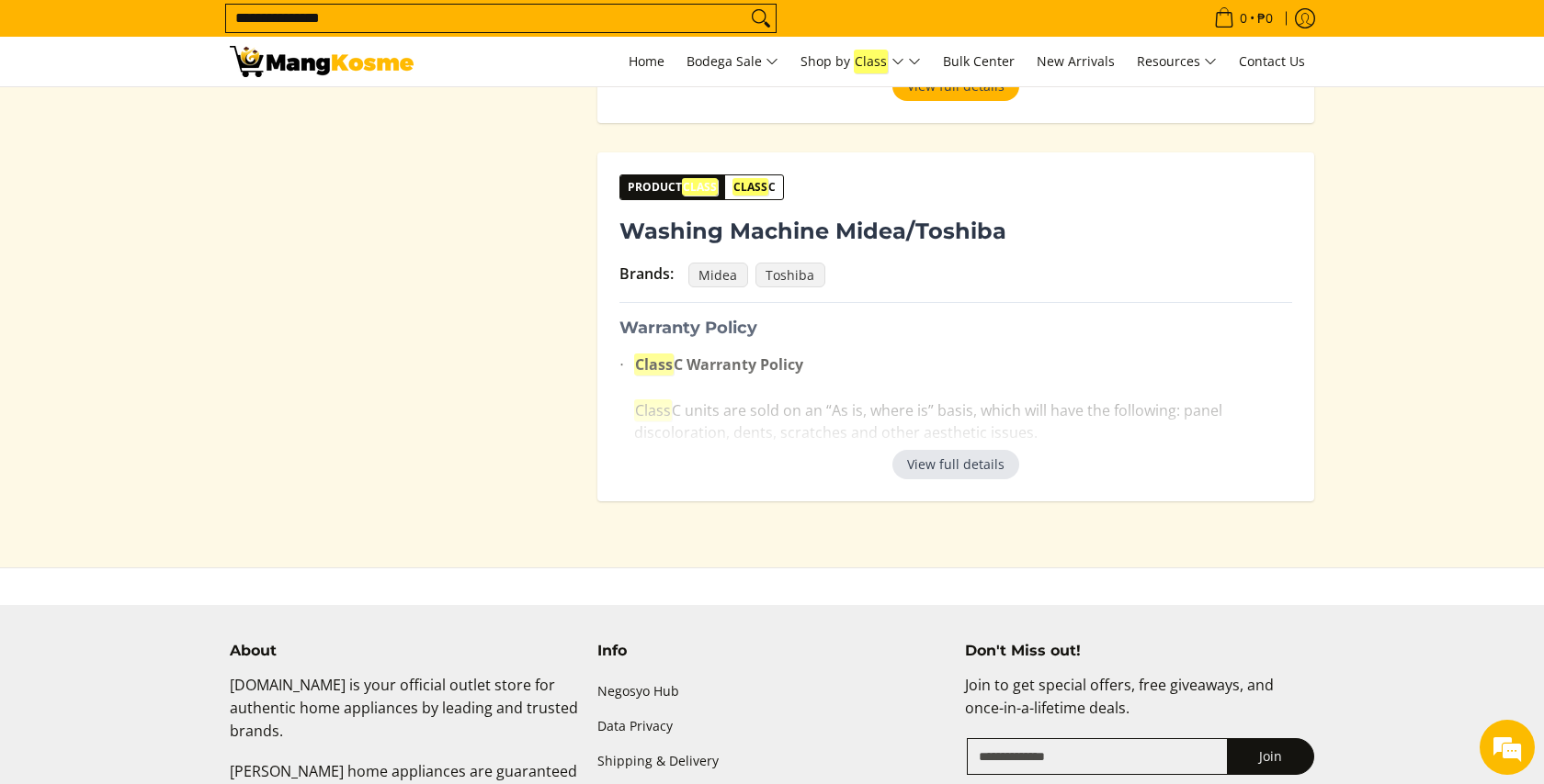
click at [945, 456] on button "View full details" at bounding box center [955, 464] width 127 height 29
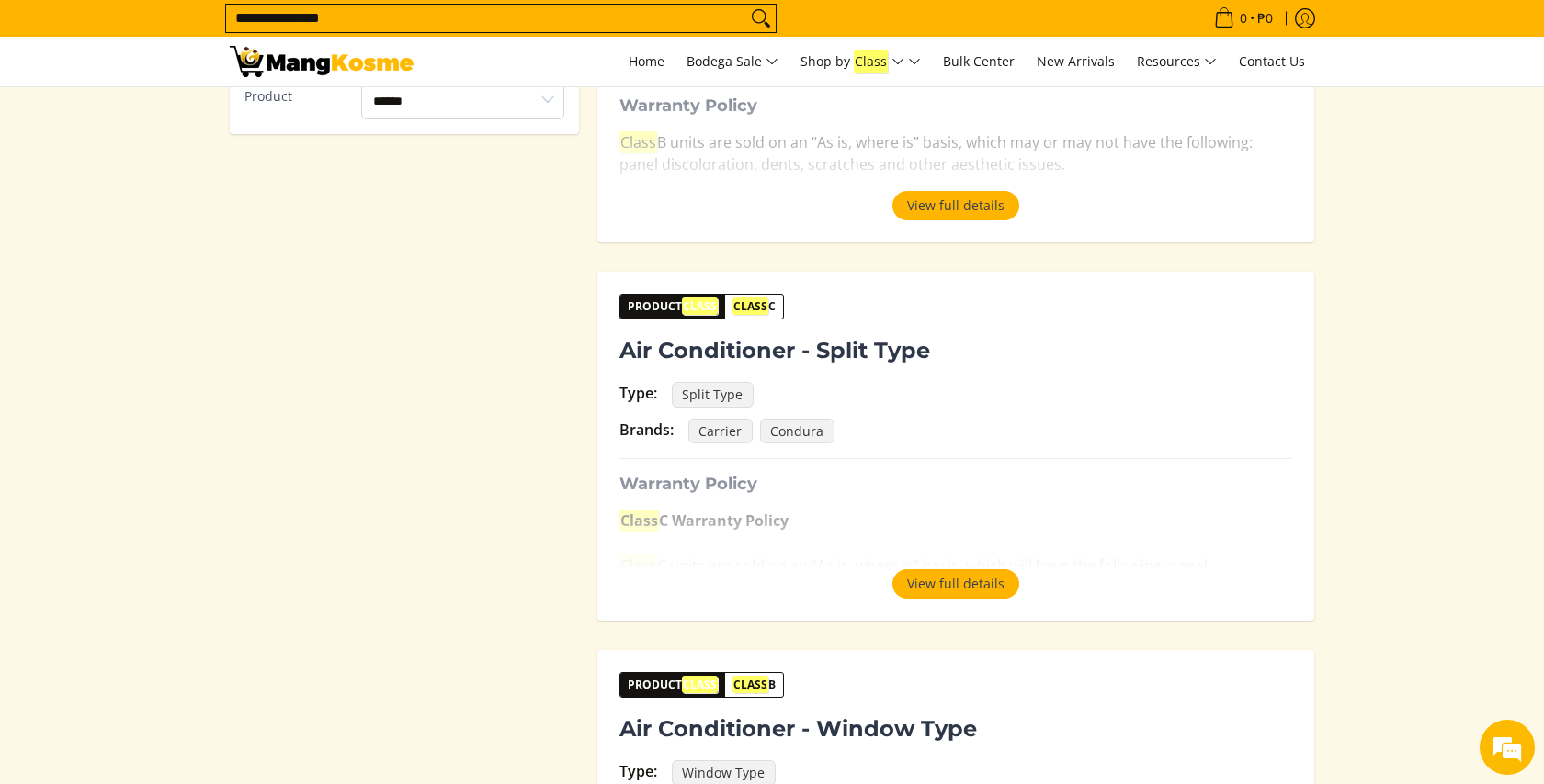
scroll to position [0, 0]
